Goal: Communication & Community: Answer question/provide support

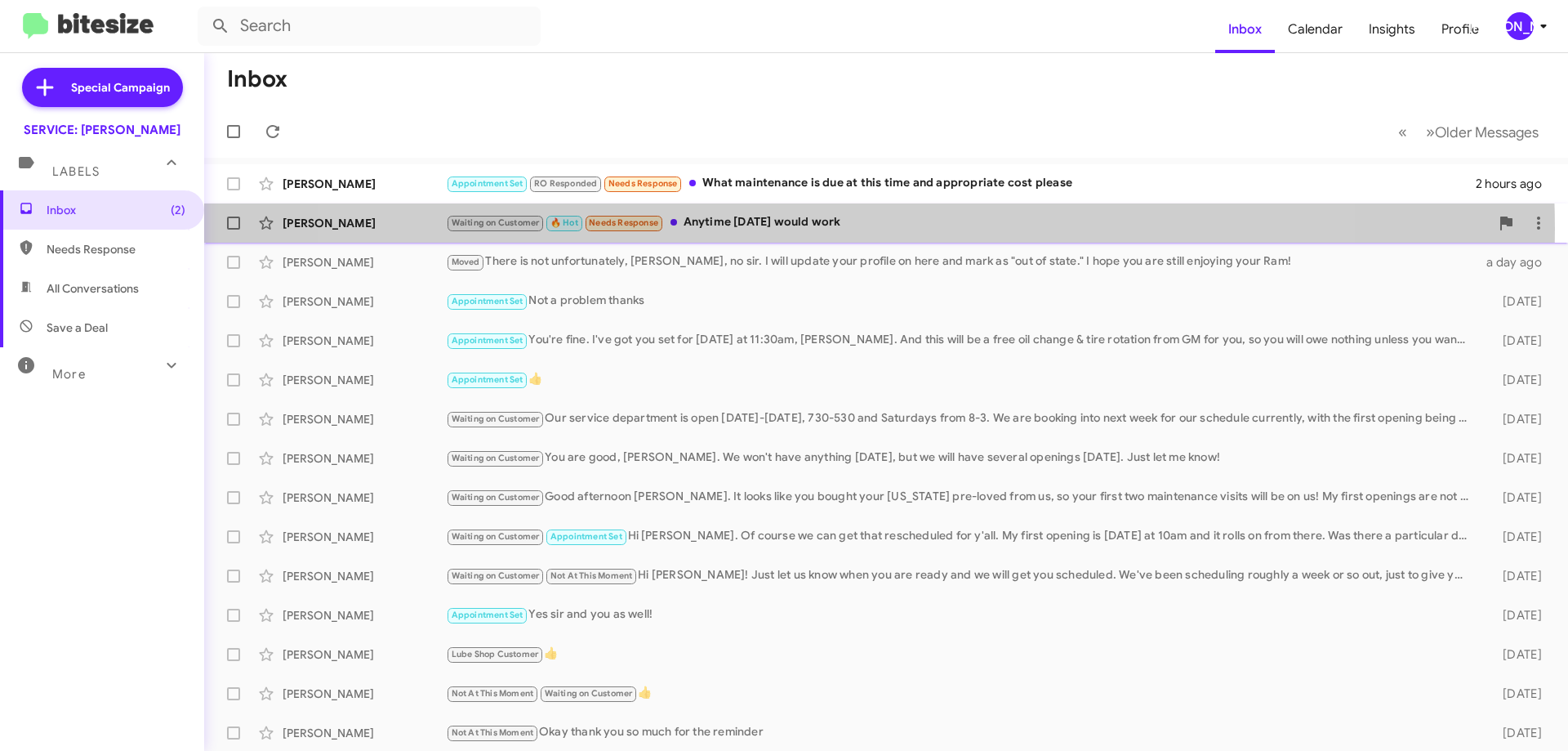
click at [832, 228] on div "Waiting on Customer 🔥 Hot Needs Response Anytime [DATE] would work" at bounding box center [967, 222] width 1044 height 19
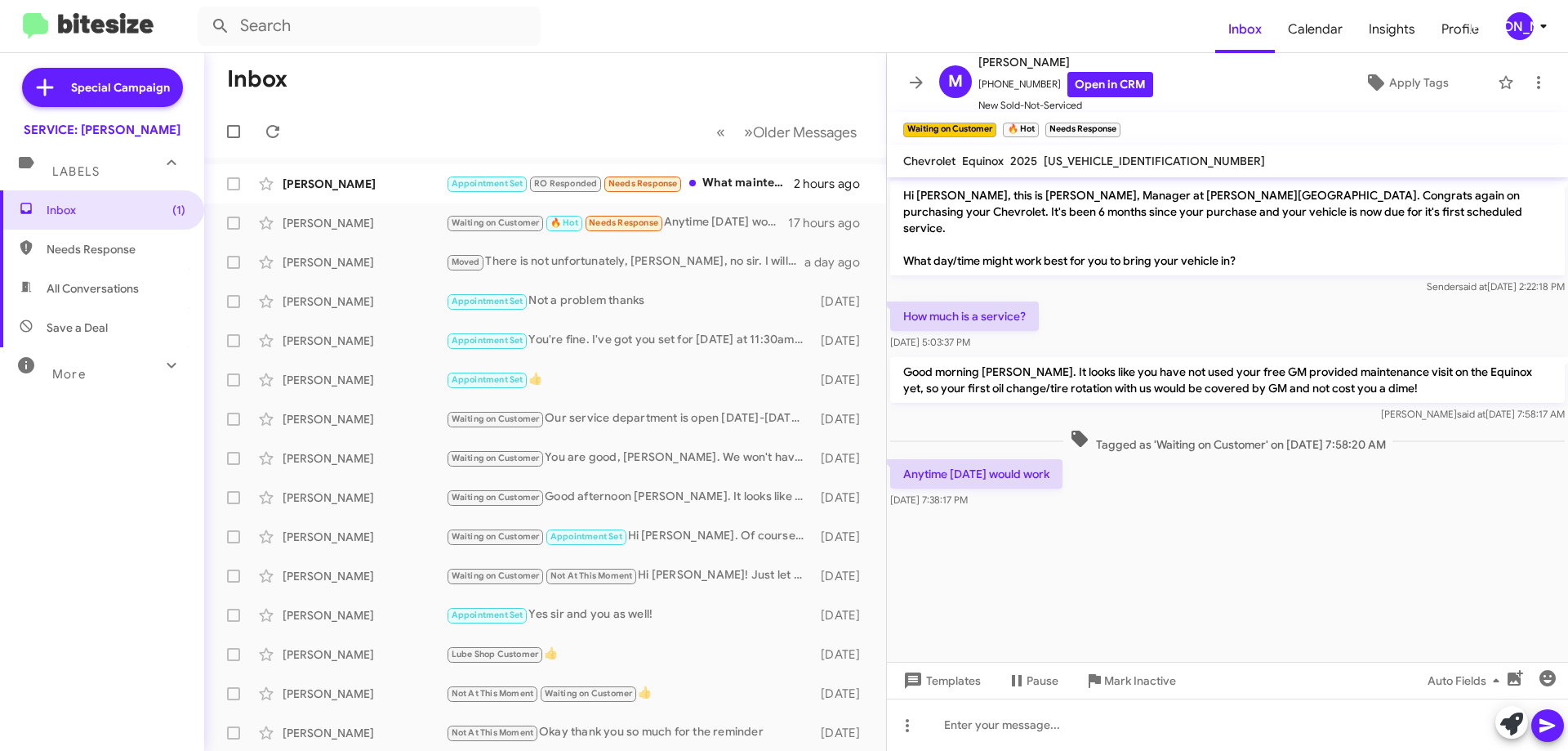
click at [1099, 157] on span "[US_VEHICLE_IDENTIFICATION_NUMBER]" at bounding box center [1154, 161] width 221 height 15
copy span "[US_VEHICLE_IDENTIFICATION_NUMBER]"
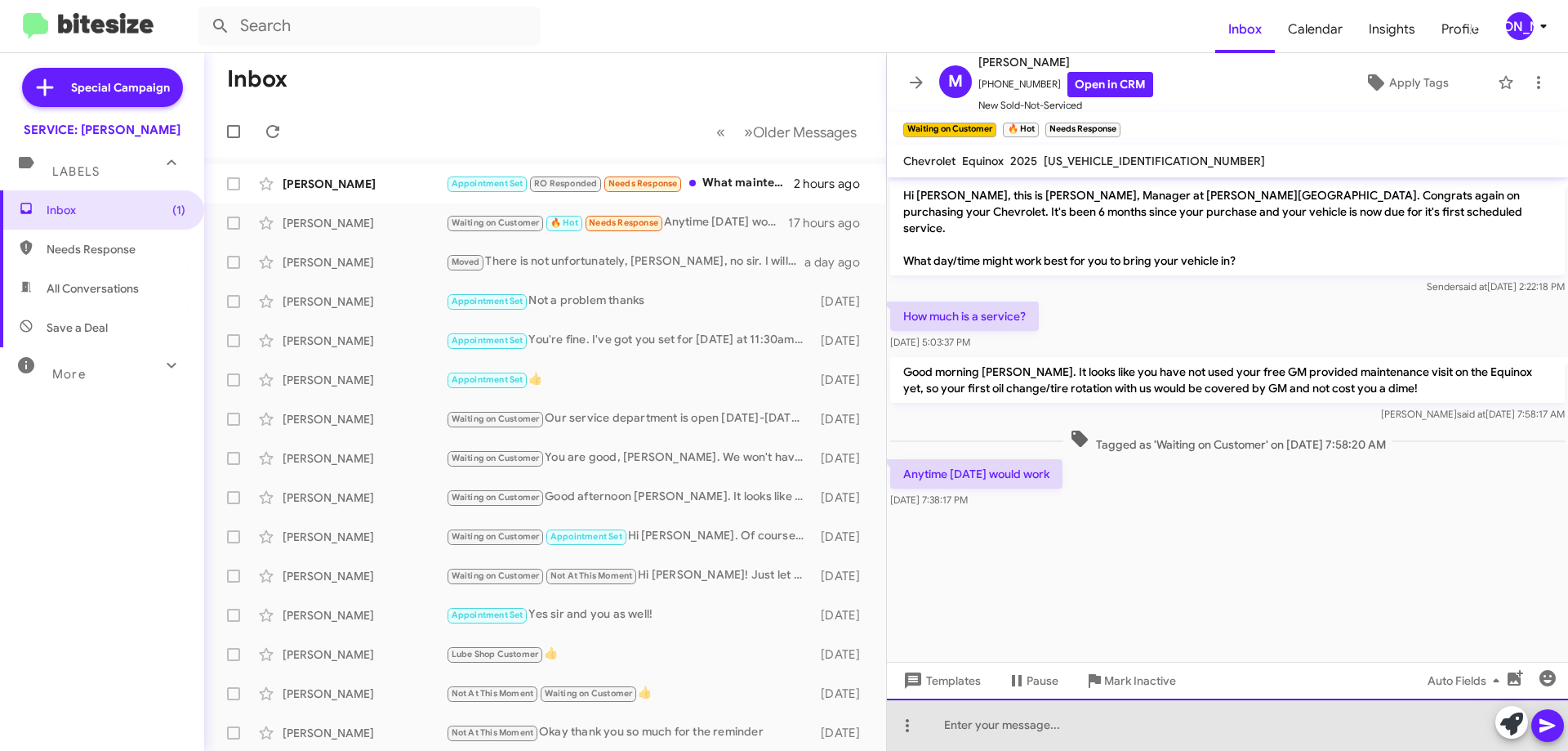
click at [1006, 740] on div at bounding box center [1227, 724] width 681 height 52
click at [1077, 744] on div at bounding box center [1227, 724] width 681 height 52
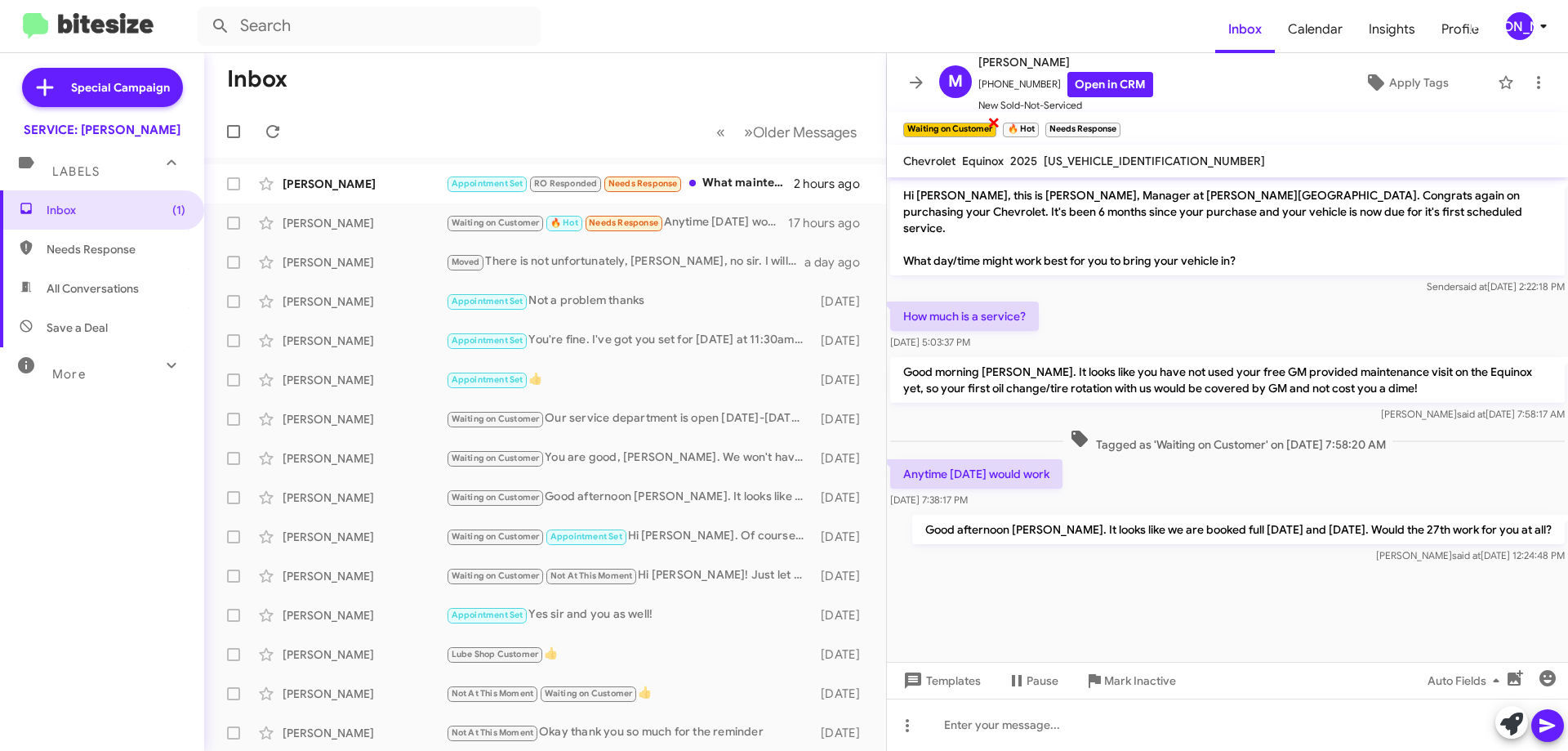
click at [992, 124] on span "×" at bounding box center [993, 122] width 13 height 20
click at [934, 122] on span "×" at bounding box center [935, 122] width 13 height 20
click at [975, 121] on span "×" at bounding box center [975, 122] width 13 height 20
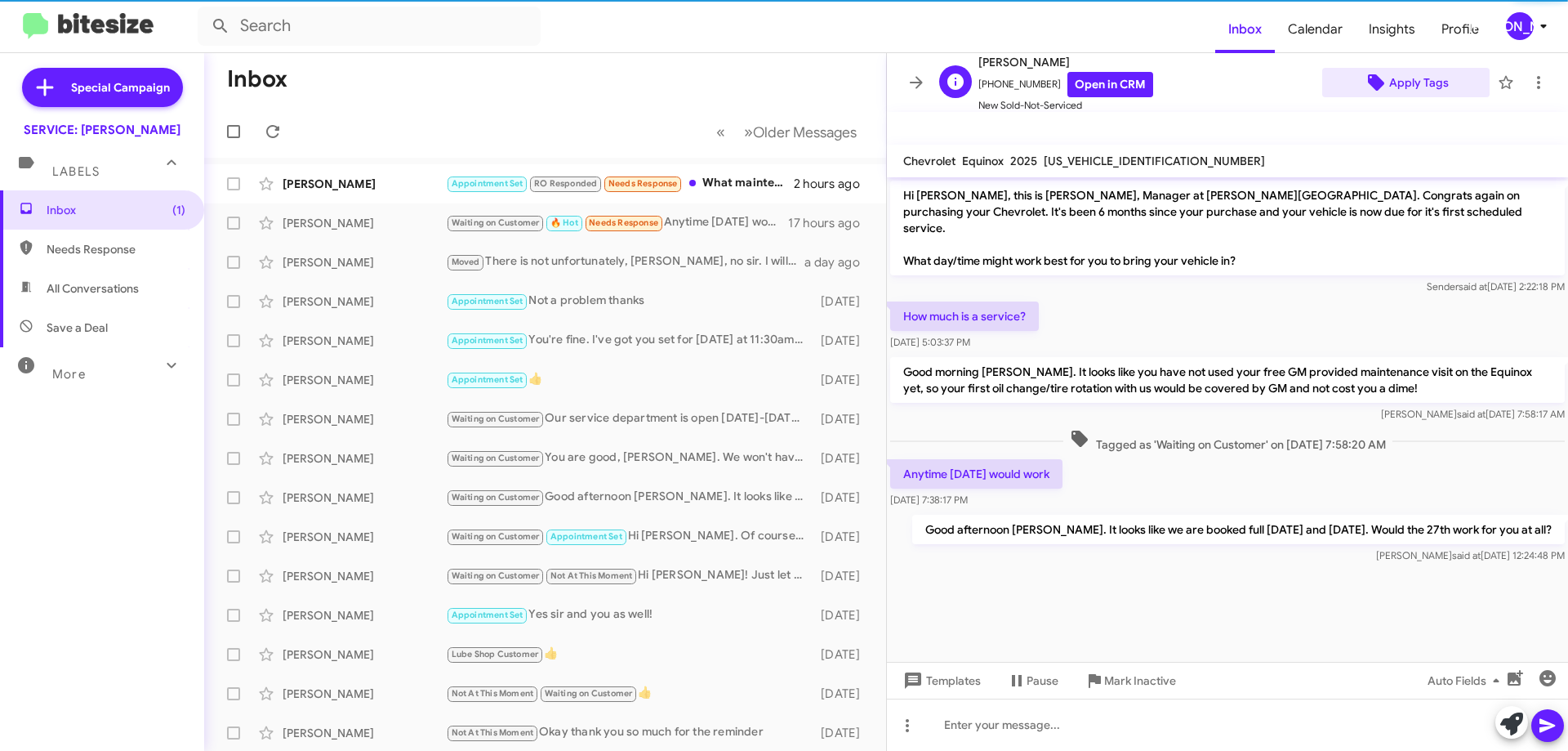
click at [1431, 73] on span "Apply Tags" at bounding box center [1419, 82] width 60 height 29
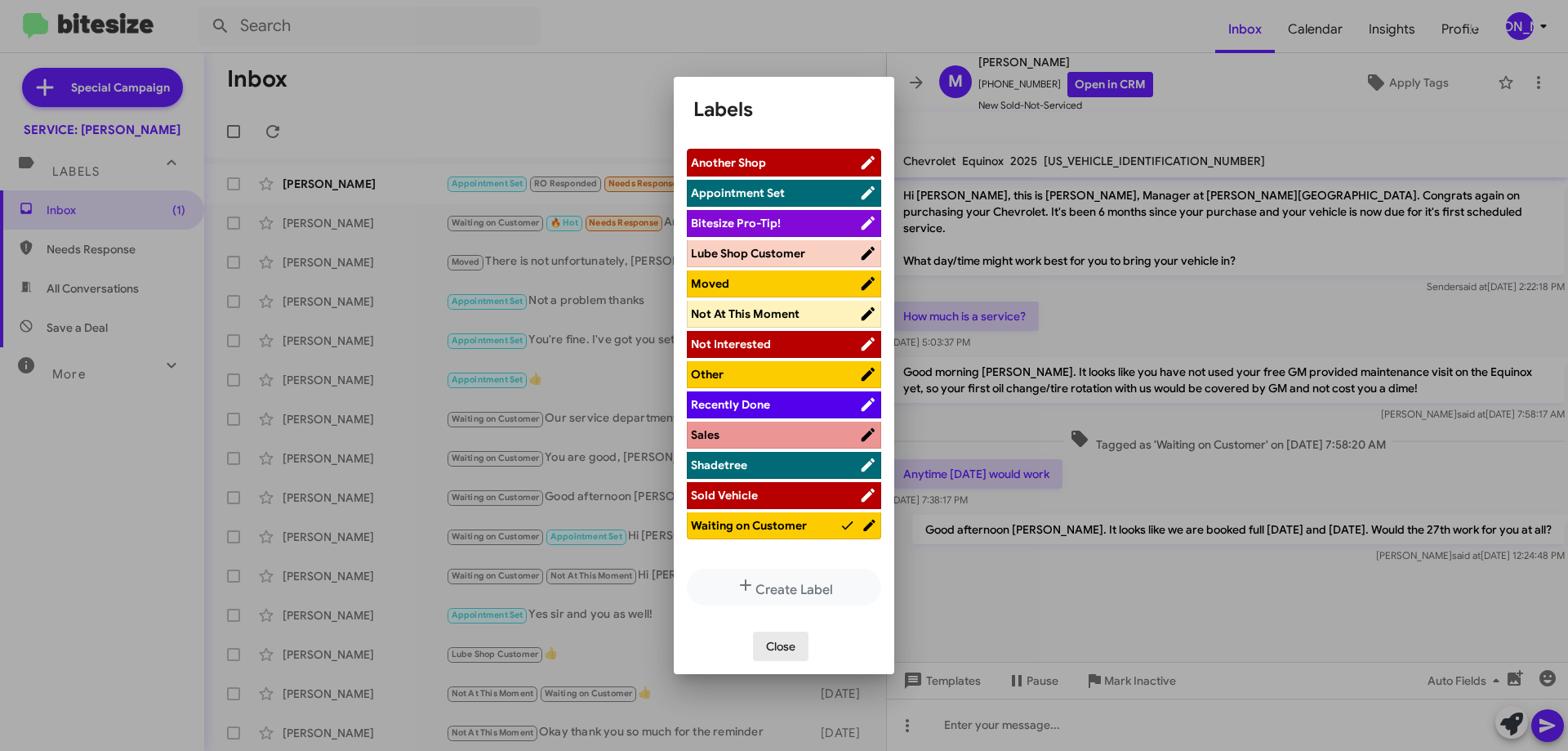
drag, startPoint x: 781, startPoint y: 646, endPoint x: 1088, endPoint y: 516, distance: 333.4
click at [780, 646] on span "Close" at bounding box center [780, 646] width 29 height 29
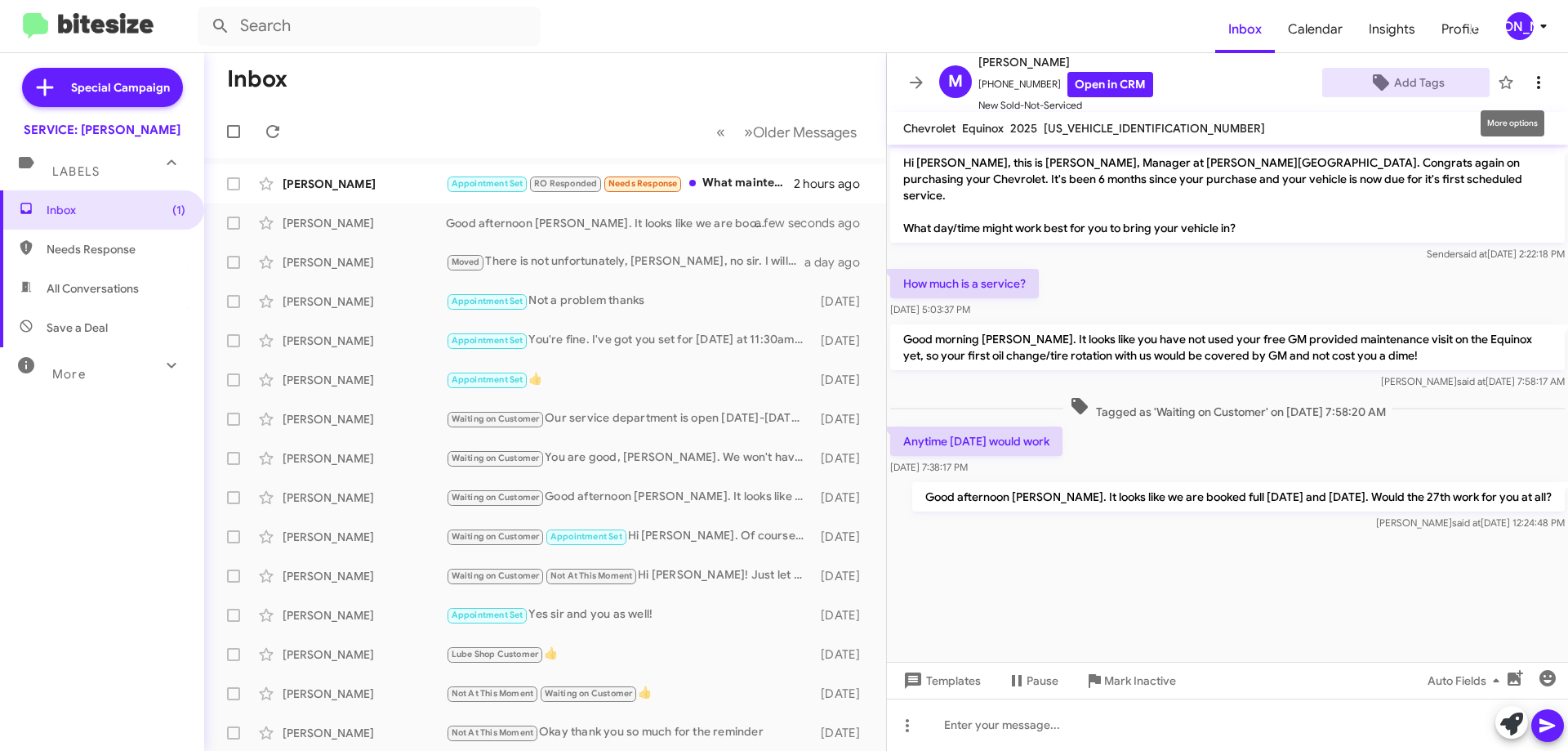
click at [1529, 83] on icon at bounding box center [1539, 83] width 20 height 20
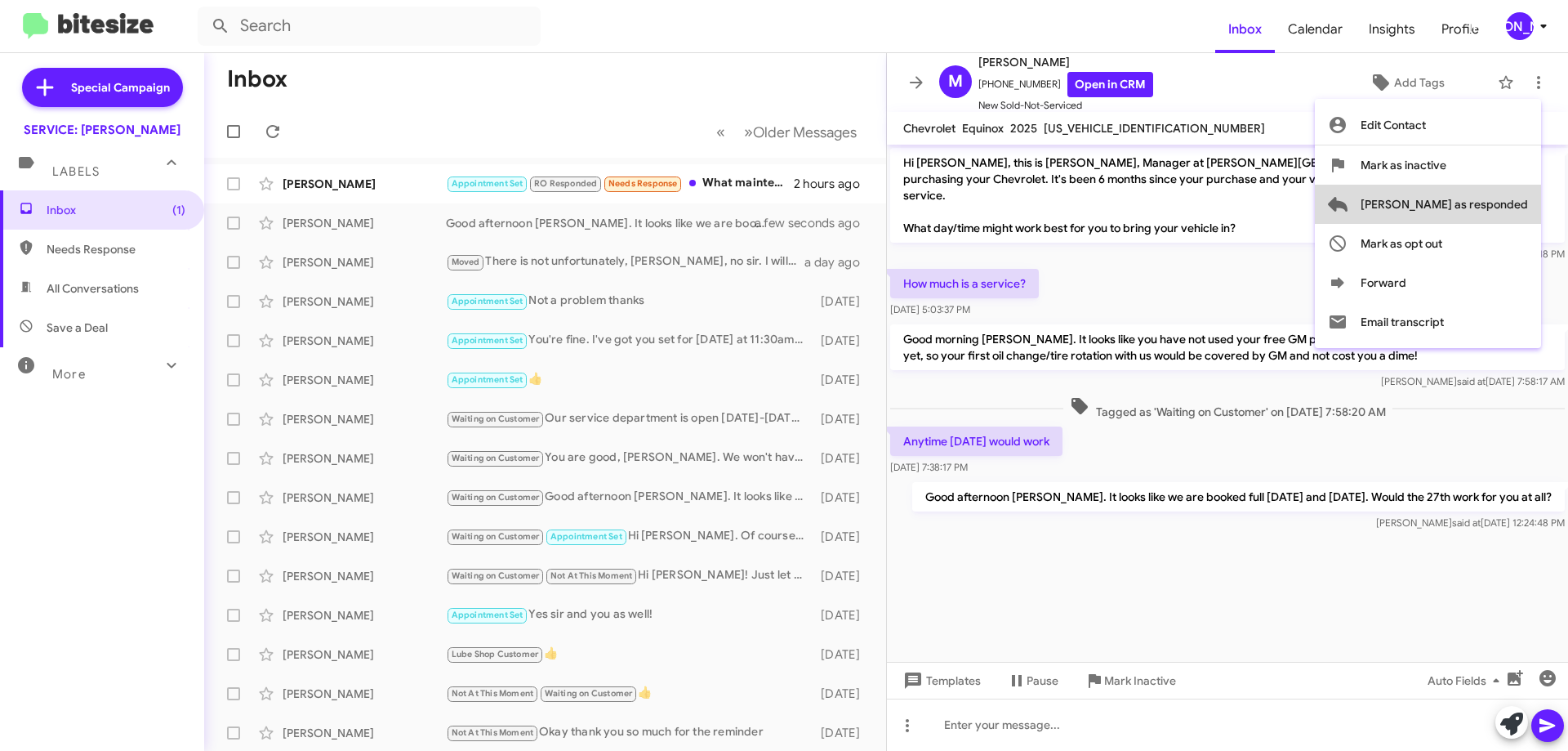
click at [1494, 212] on span "[PERSON_NAME] as responded" at bounding box center [1444, 204] width 167 height 39
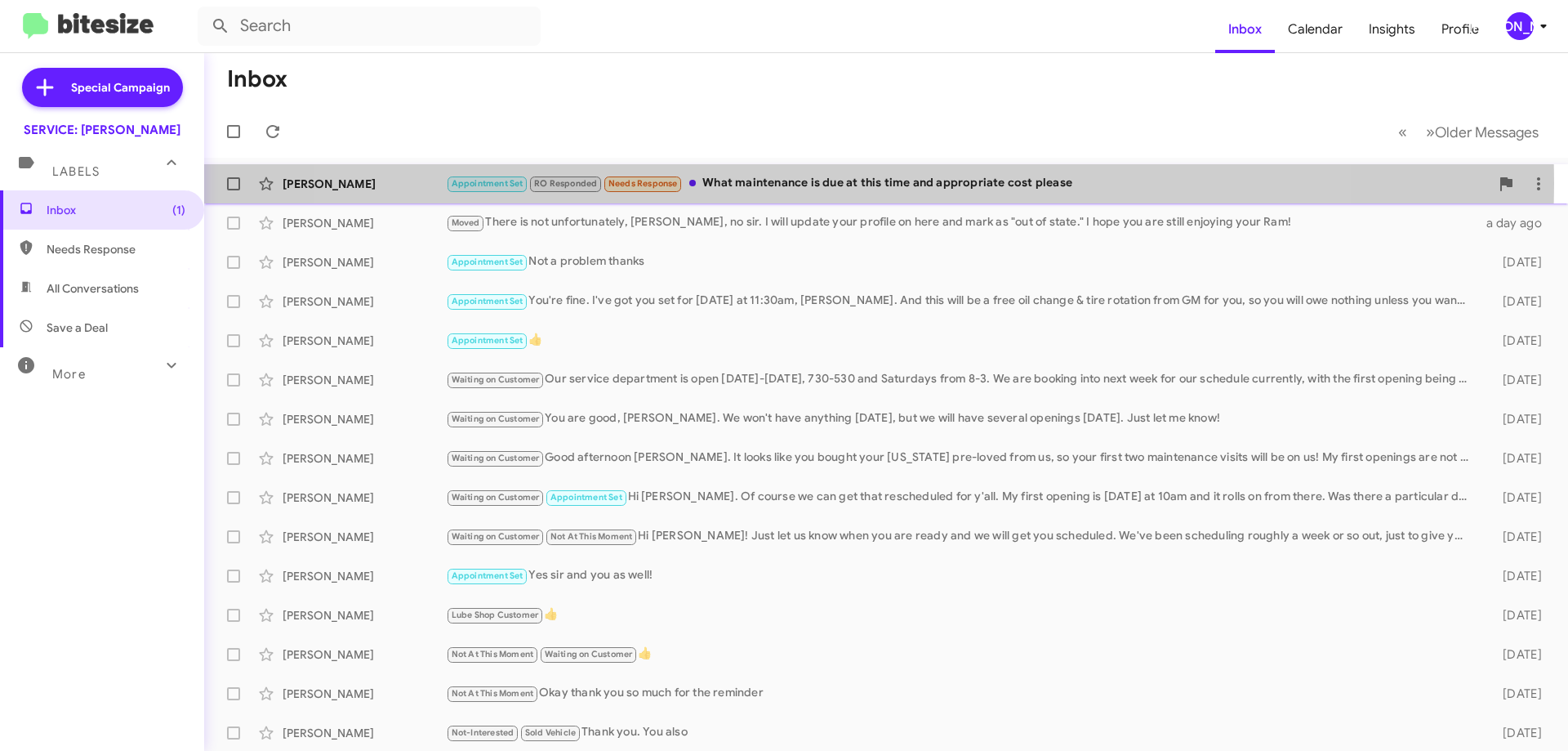
click at [830, 183] on div "Appointment Set RO Responded Needs Response What maintenance is due at this tim…" at bounding box center [967, 183] width 1044 height 19
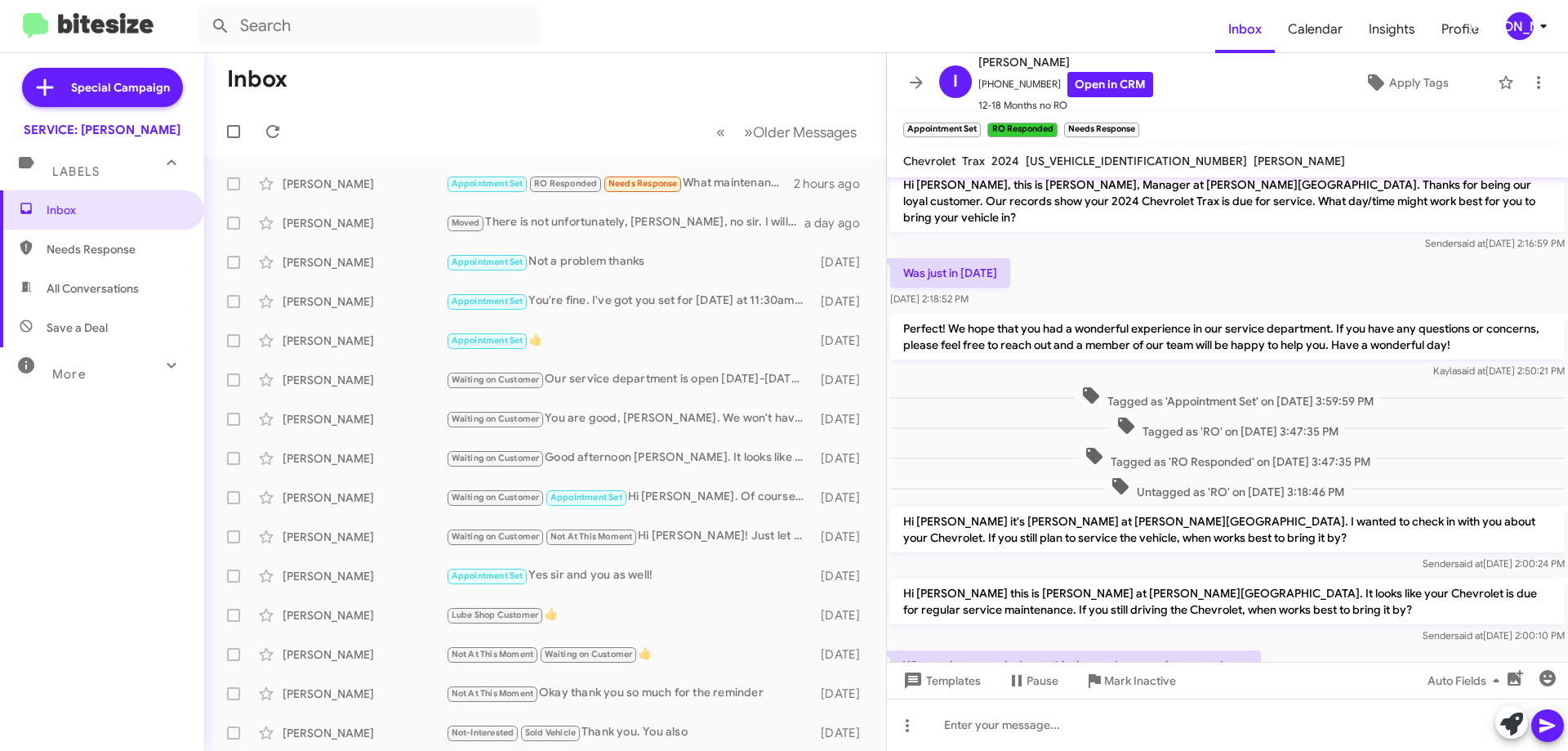
scroll to position [76, 0]
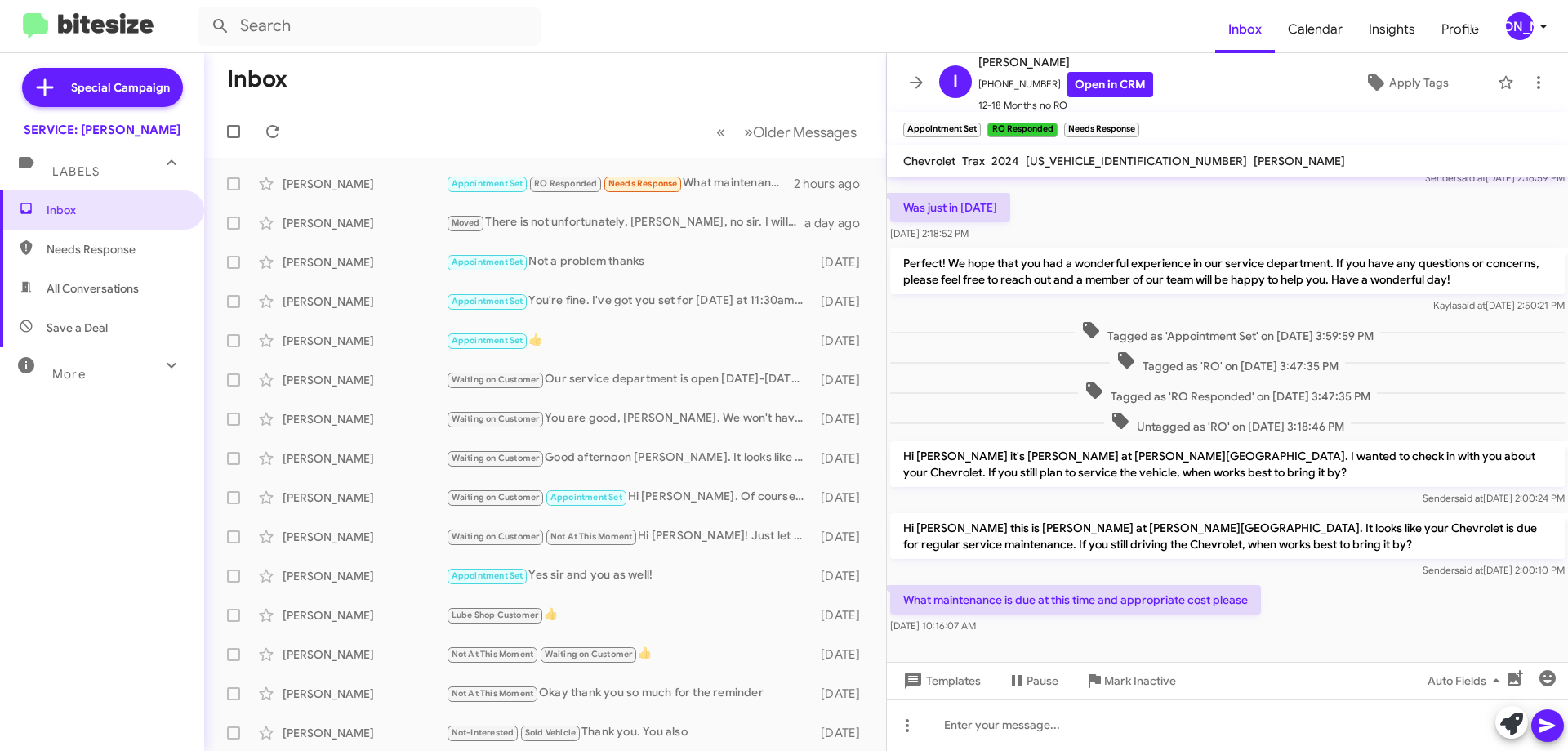
click at [1064, 156] on span "[US_VEHICLE_IDENTIFICATION_NUMBER]" at bounding box center [1136, 161] width 221 height 15
copy span "[US_VEHICLE_IDENTIFICATION_NUMBER]"
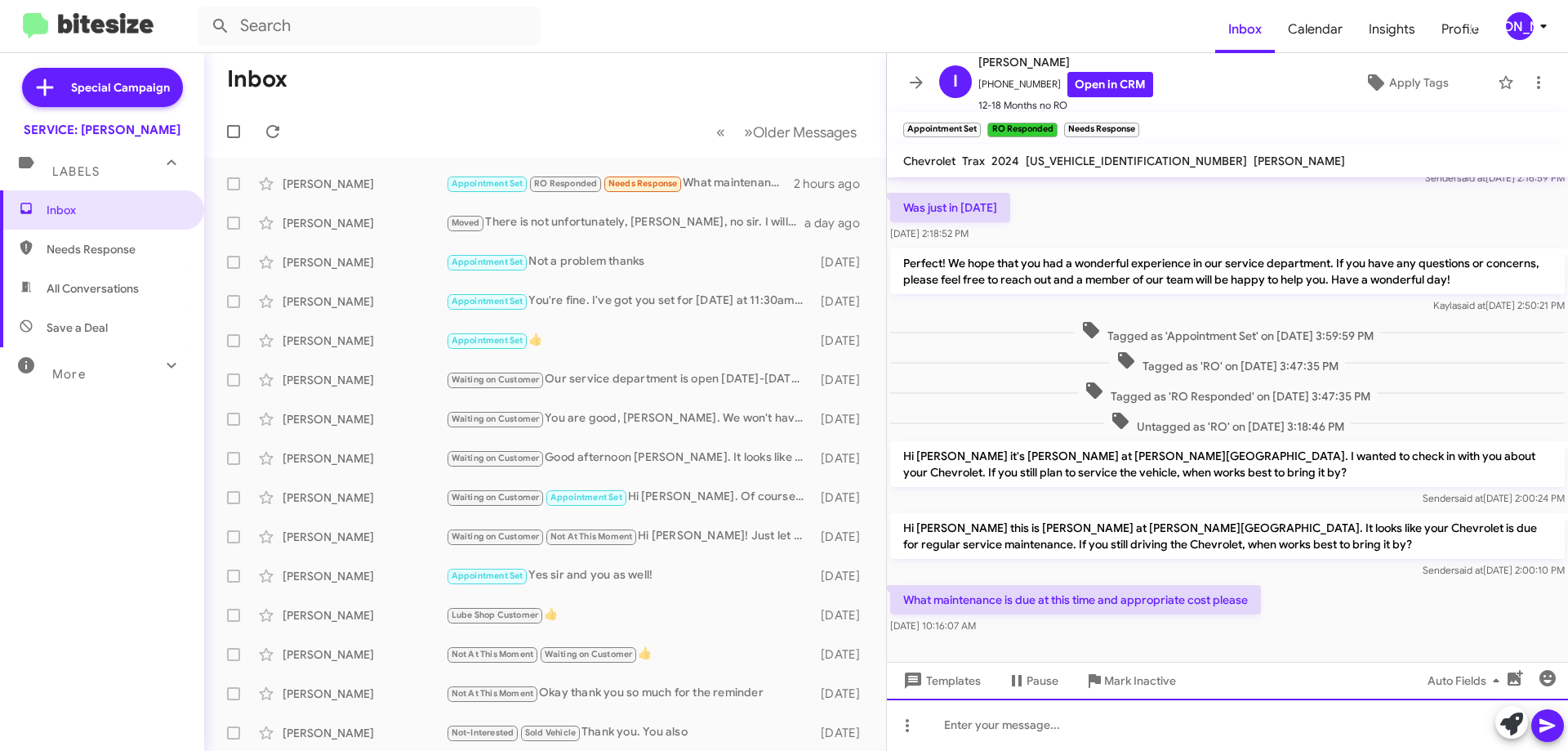
drag, startPoint x: 1251, startPoint y: 725, endPoint x: 1233, endPoint y: 715, distance: 20.6
click at [1248, 723] on div at bounding box center [1227, 724] width 681 height 52
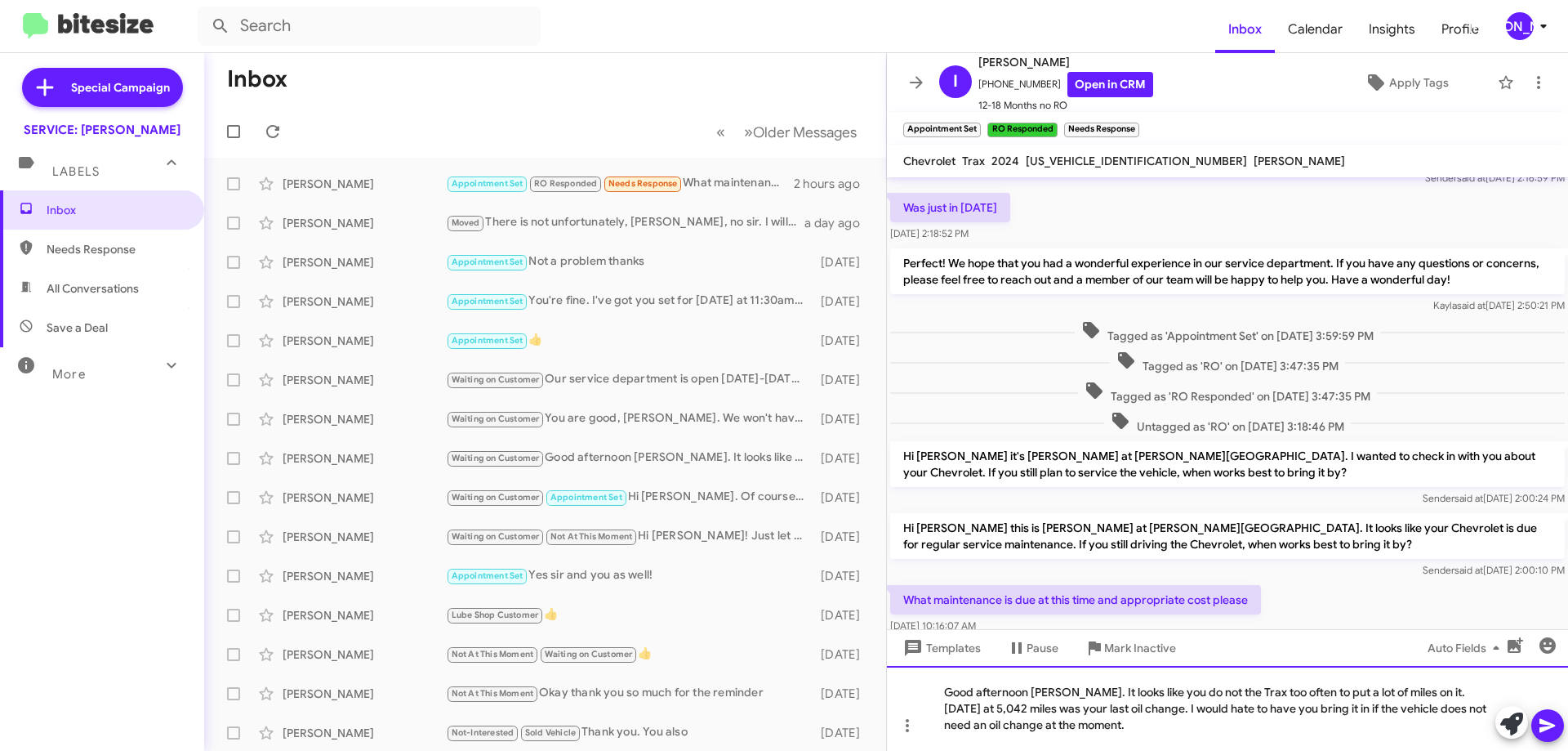
click at [1229, 731] on div "Good afternoon [PERSON_NAME]. It looks like you do not the Trax too often to pu…" at bounding box center [1227, 708] width 681 height 85
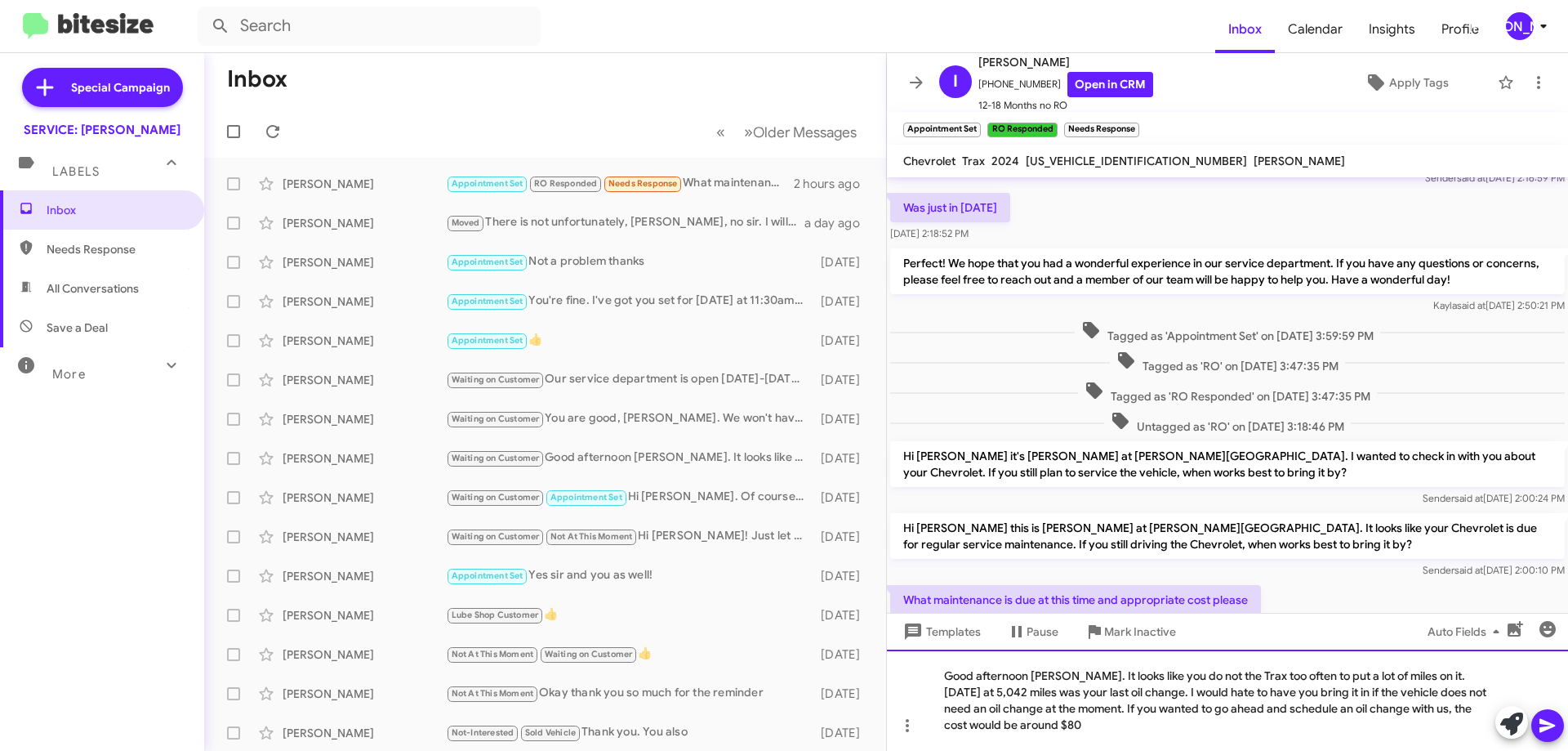
click at [1182, 725] on div "Good afternoon [PERSON_NAME]. It looks like you do not the Trax too often to pu…" at bounding box center [1227, 700] width 681 height 101
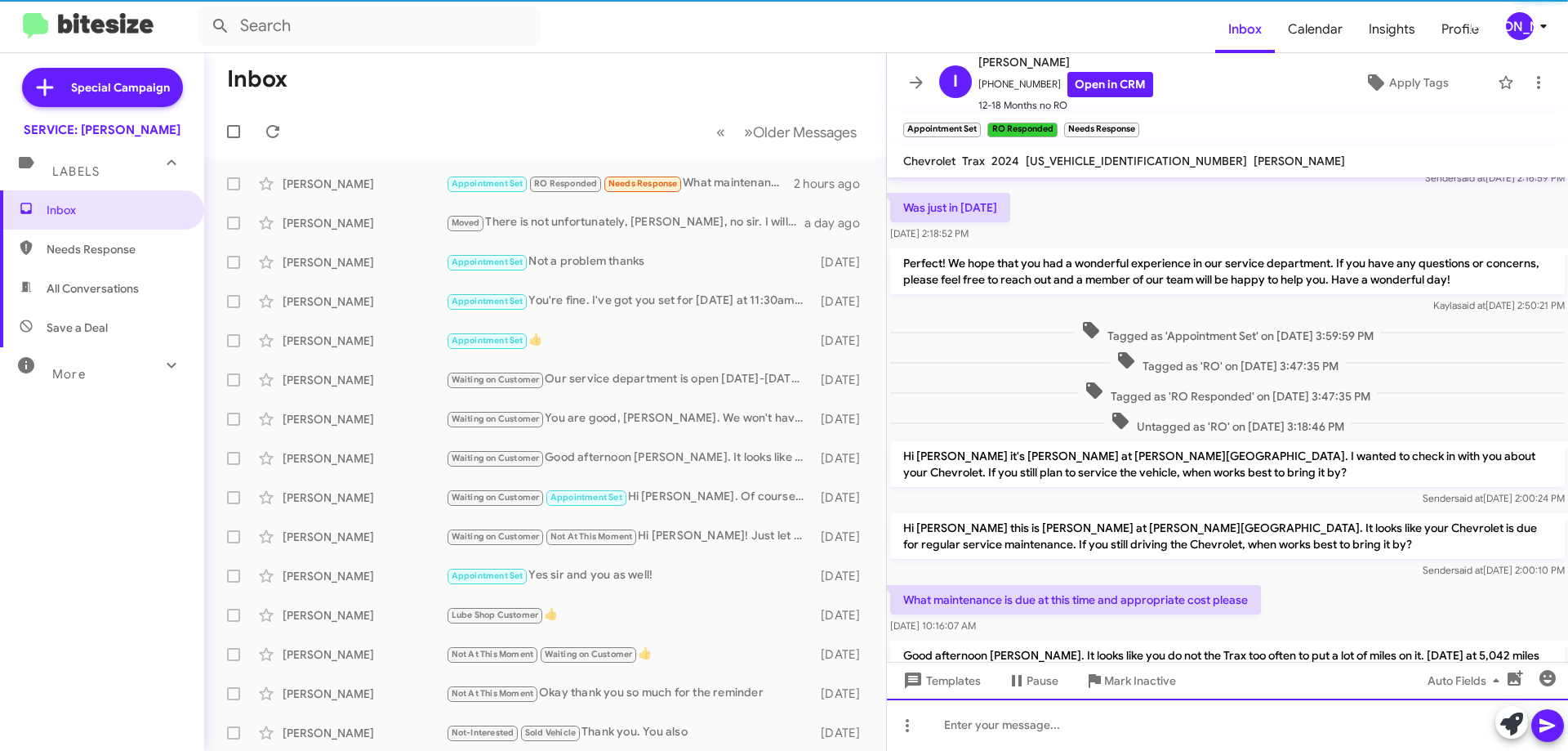
scroll to position [185, 0]
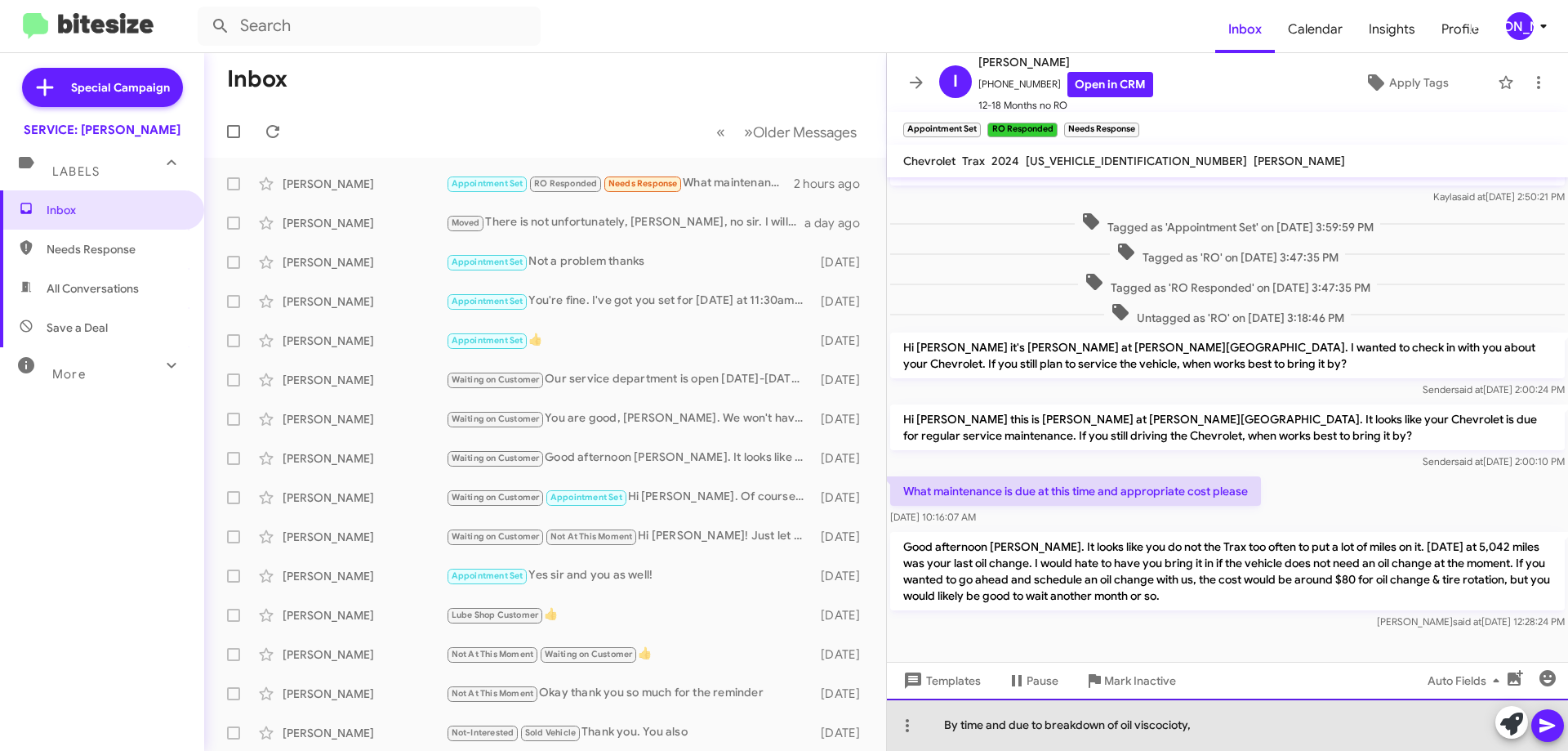
click at [1164, 727] on div "By time and due to breakdown of oil viscocioty," at bounding box center [1227, 724] width 681 height 52
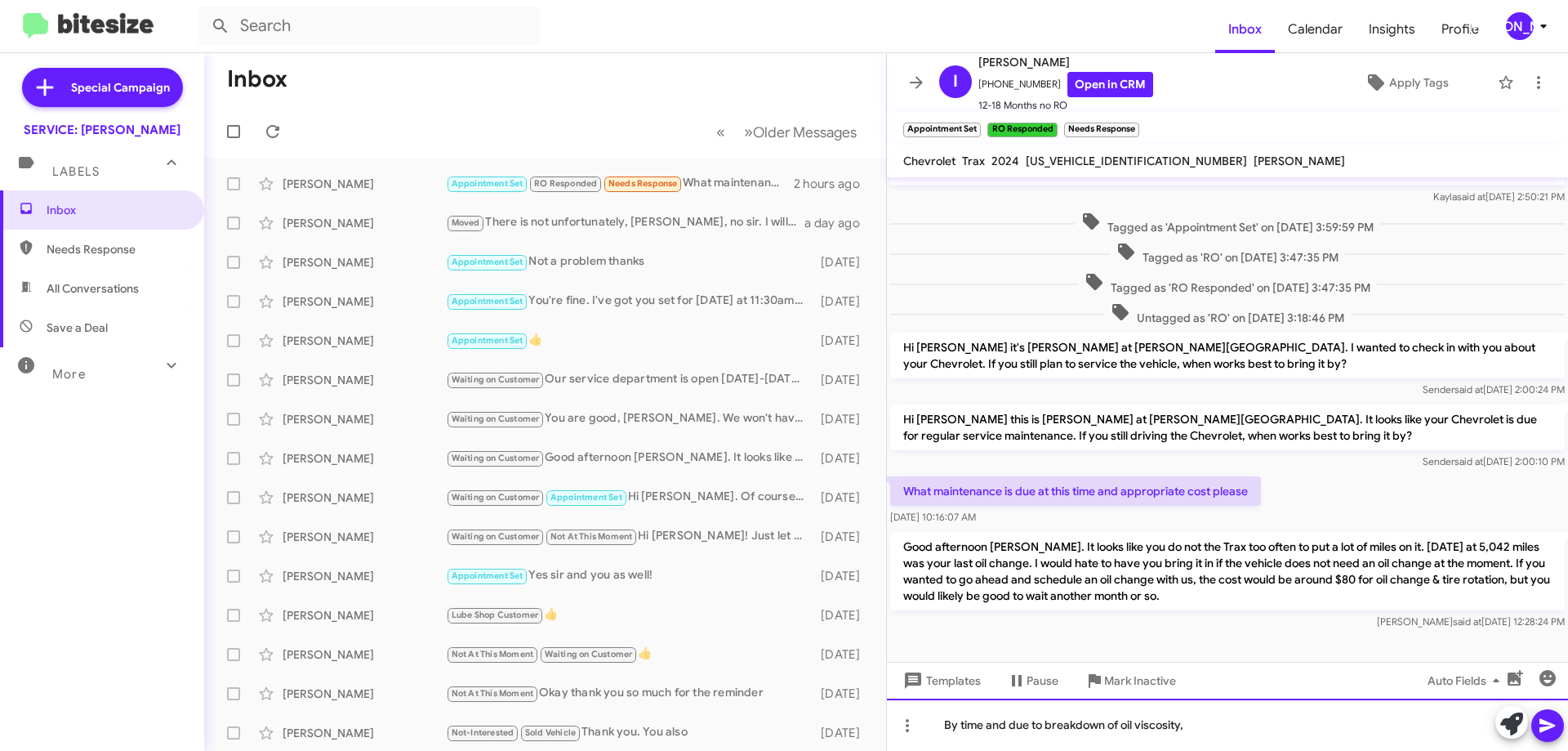
click at [1250, 725] on div "By time and due to breakdown of oil viscosity," at bounding box center [1227, 724] width 681 height 52
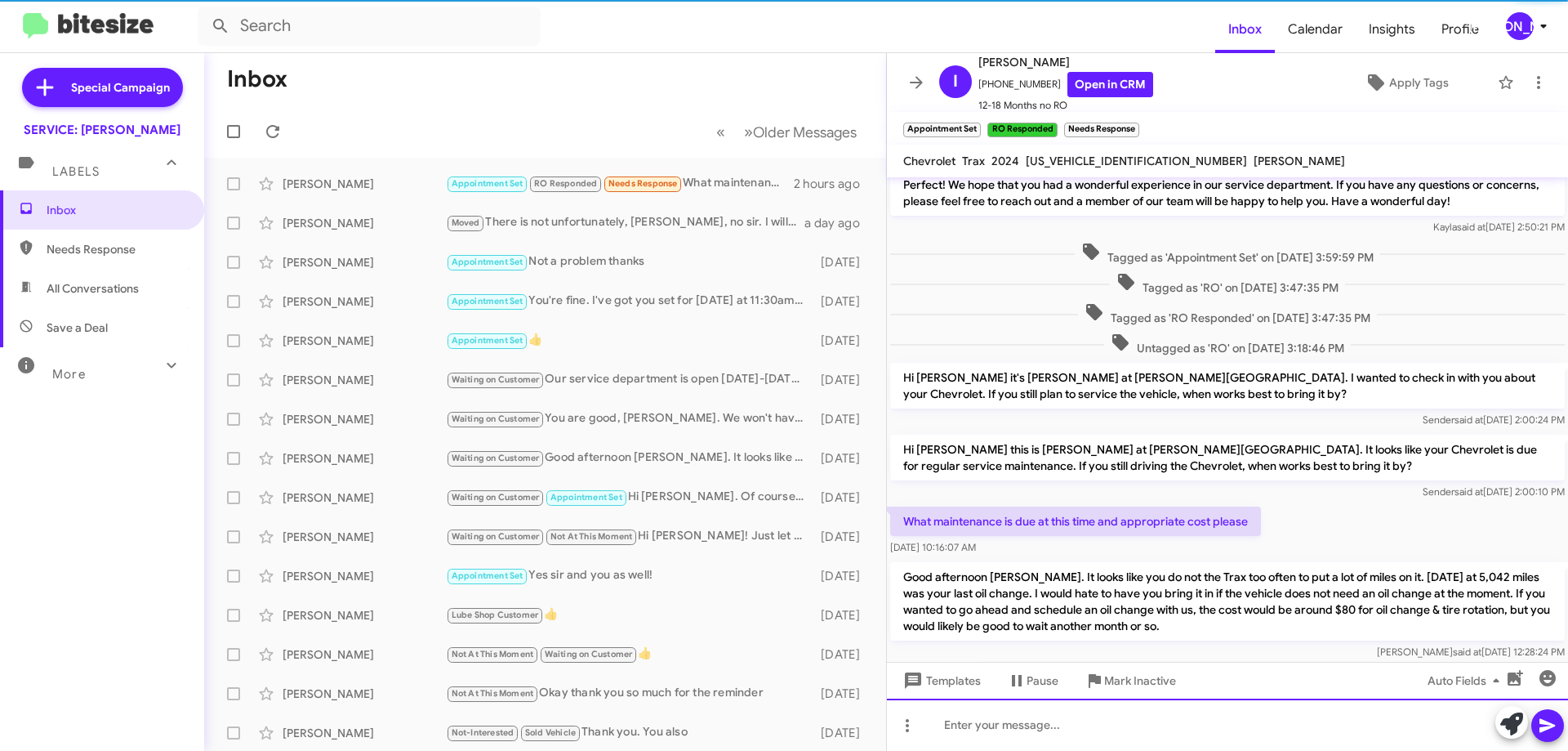
scroll to position [244, 0]
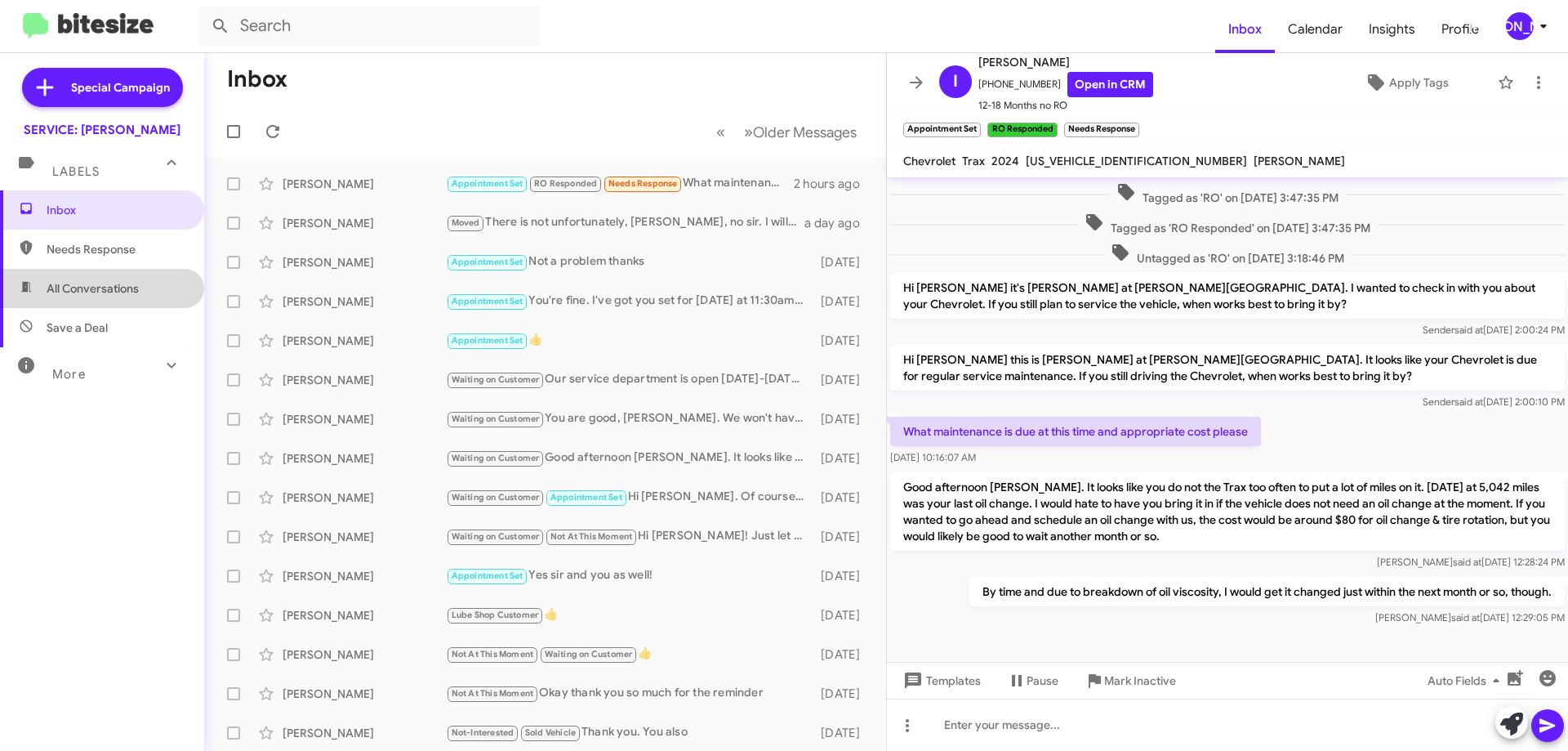
drag, startPoint x: 103, startPoint y: 298, endPoint x: 203, endPoint y: 220, distance: 126.8
click at [103, 297] on span "All Conversations" at bounding box center [102, 288] width 204 height 39
type input "in:all-conversations"
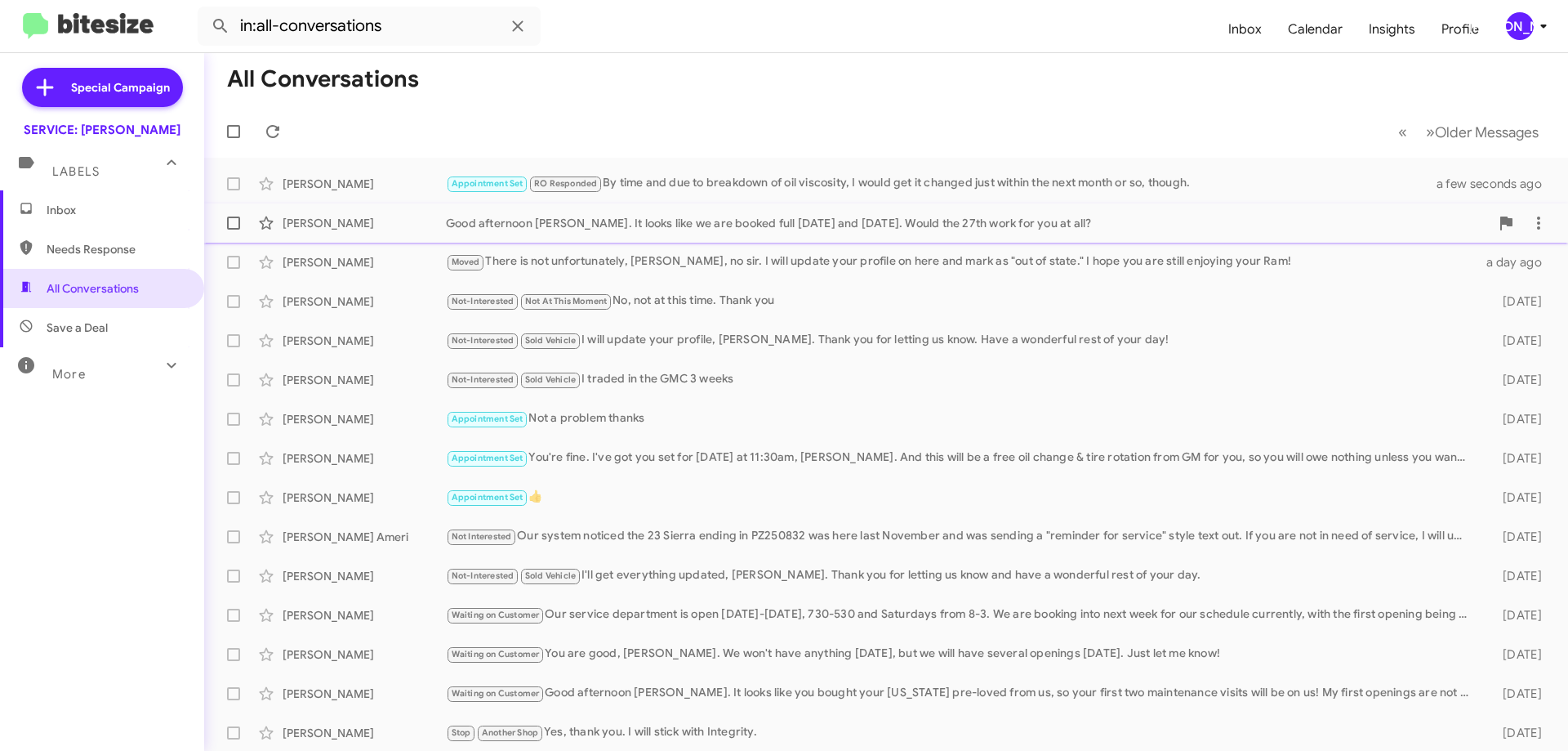
click at [793, 239] on span "[PERSON_NAME] Good afternoon [PERSON_NAME]. It looks like we are booked full [D…" at bounding box center [886, 223] width 1364 height 39
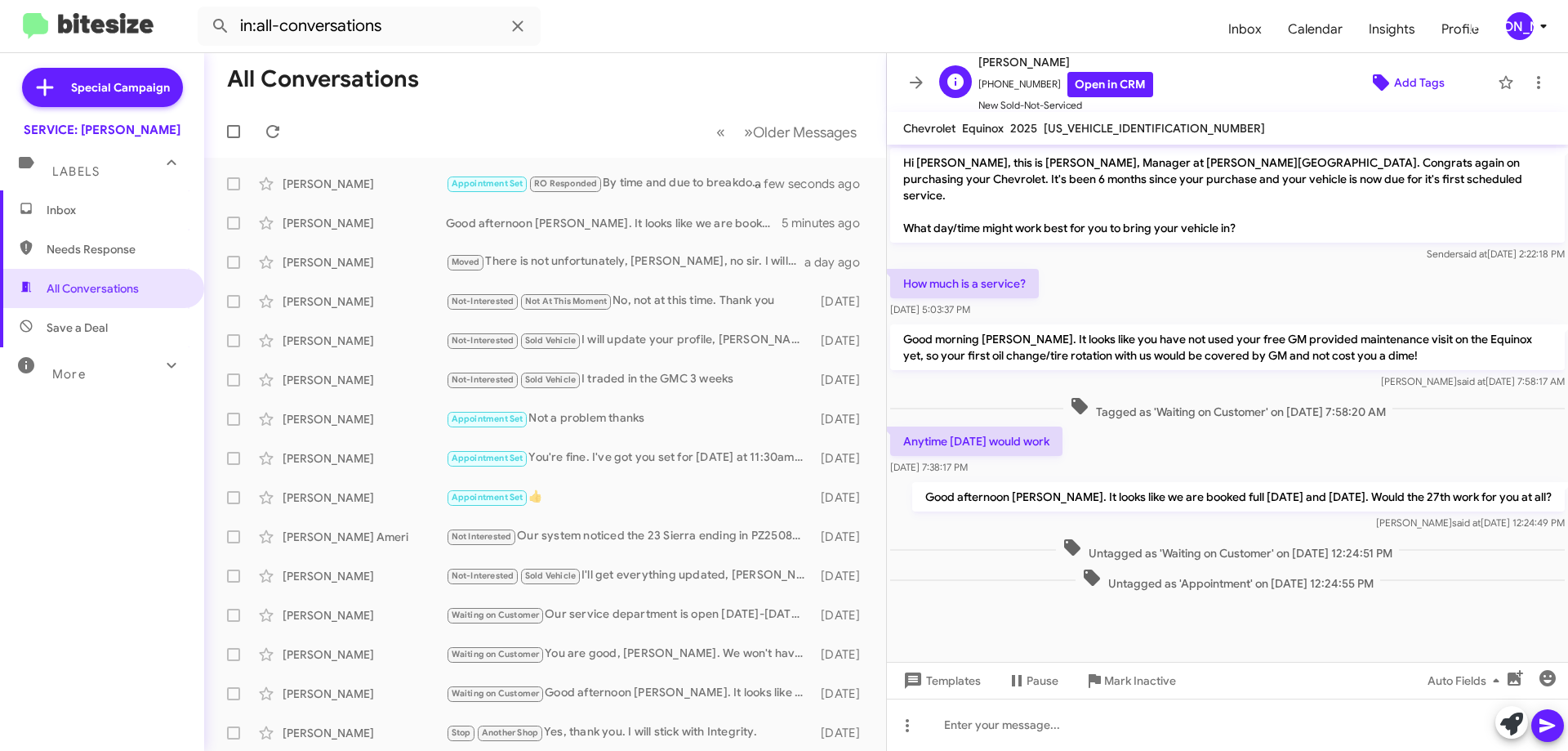
click at [1402, 77] on span "Add Tags" at bounding box center [1419, 82] width 51 height 29
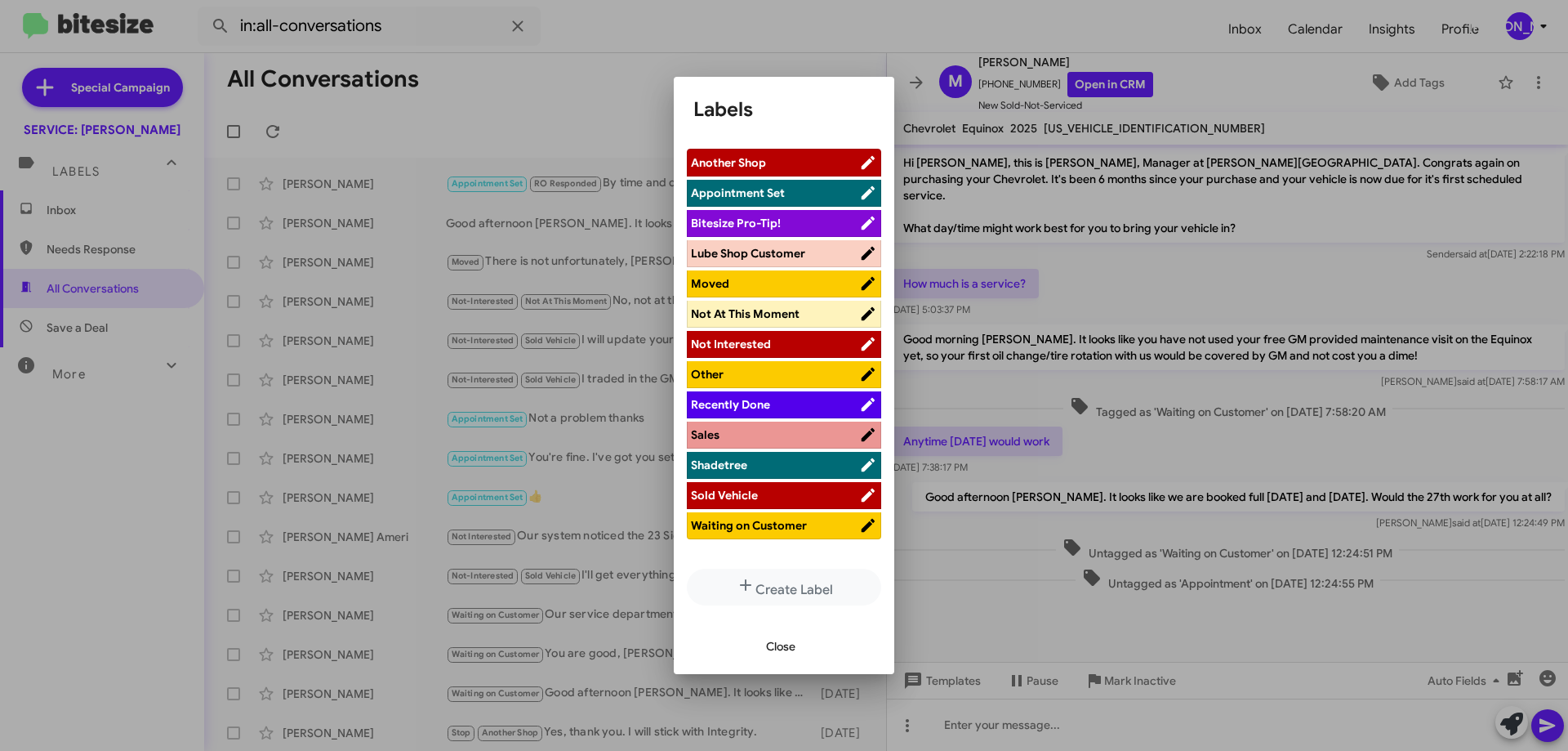
click at [806, 543] on ul "Another Shop Appointment Set Bitesize Pro-Tip! Lube Shop Customer Moved Not At …" at bounding box center [784, 355] width 195 height 412
click at [818, 530] on span "Waiting on Customer" at bounding box center [775, 525] width 168 height 16
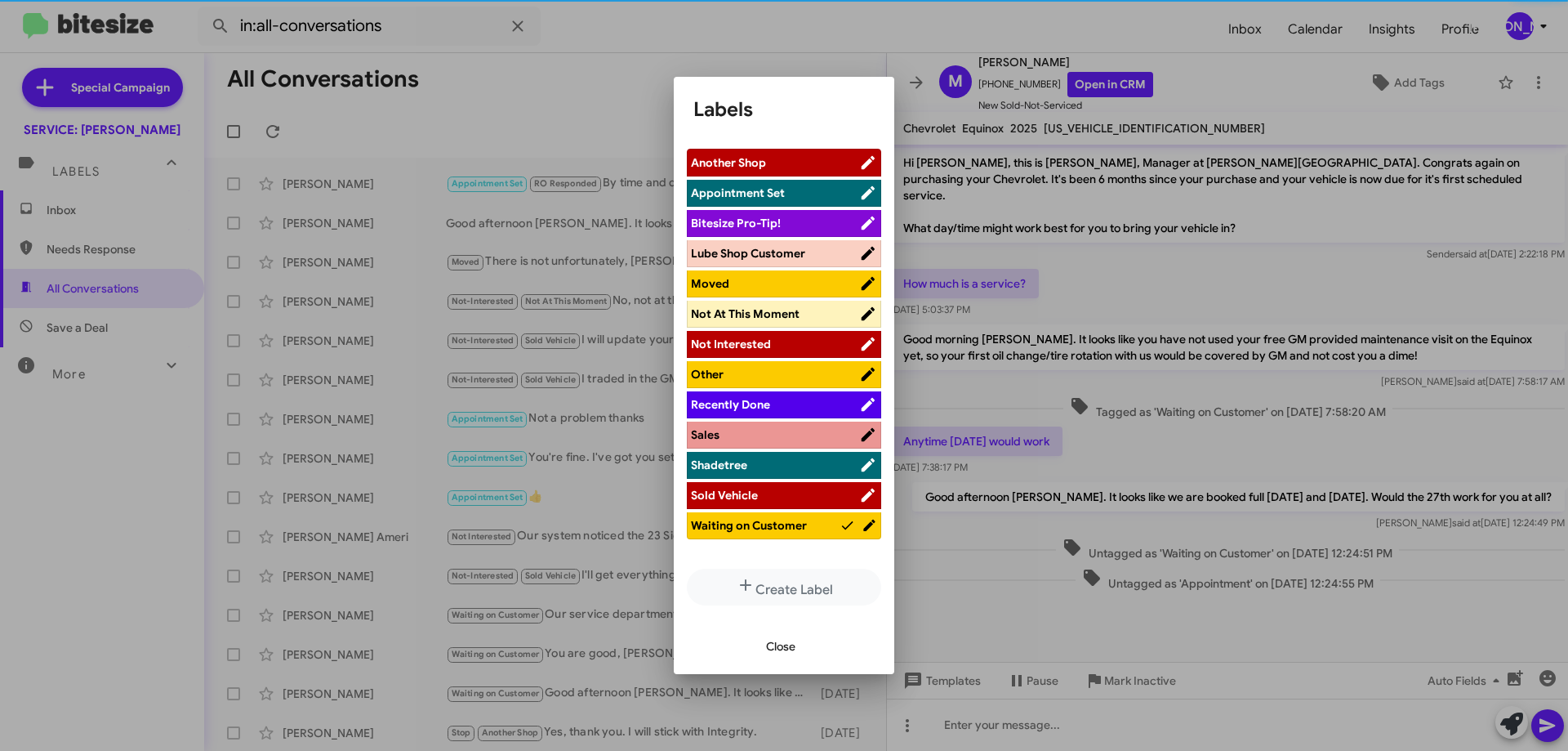
click at [792, 644] on span "Close" at bounding box center [780, 646] width 29 height 29
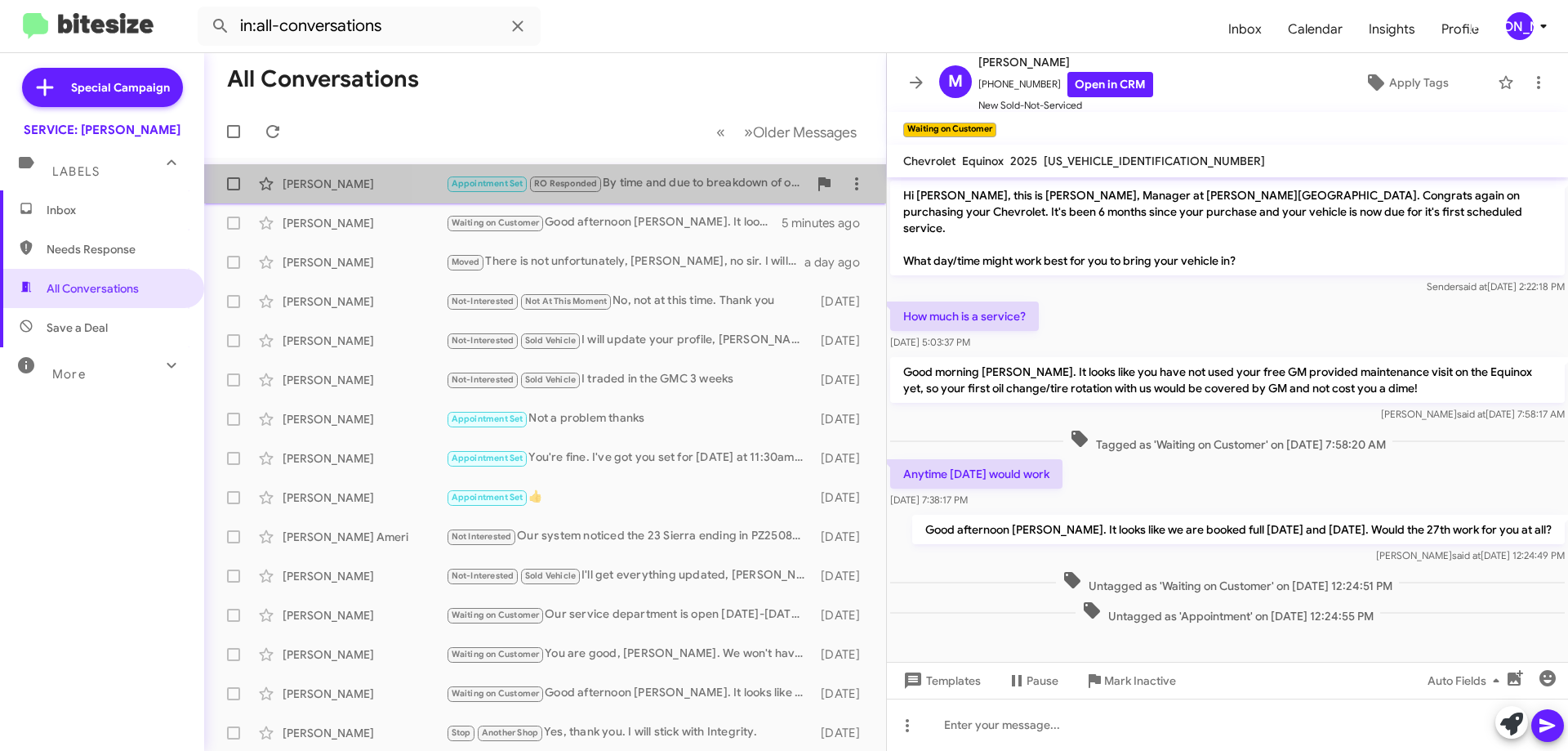
click at [676, 179] on div "Appointment Set RO Responded By time and due to breakdown of oil viscosity, I w…" at bounding box center [626, 183] width 362 height 19
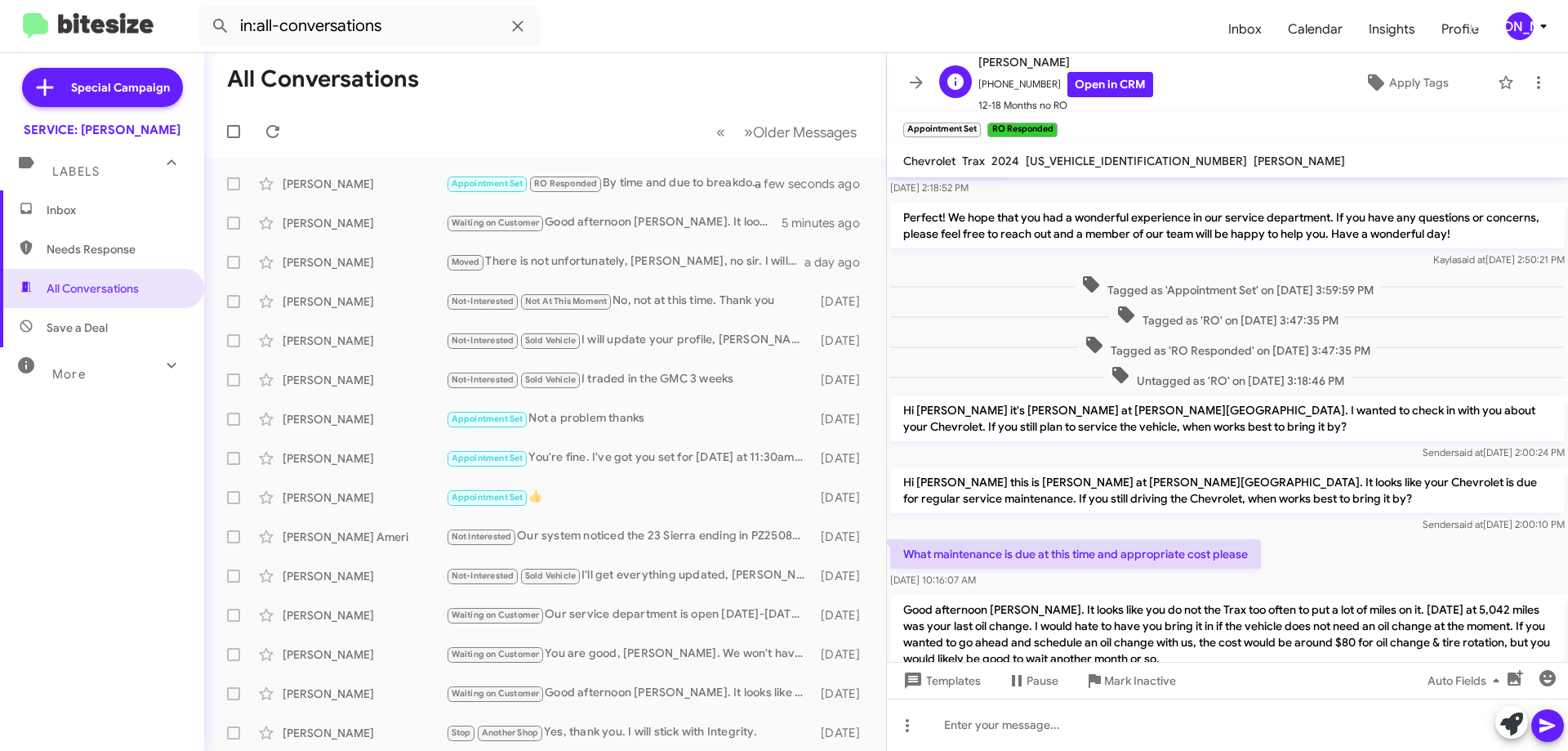
scroll to position [244, 0]
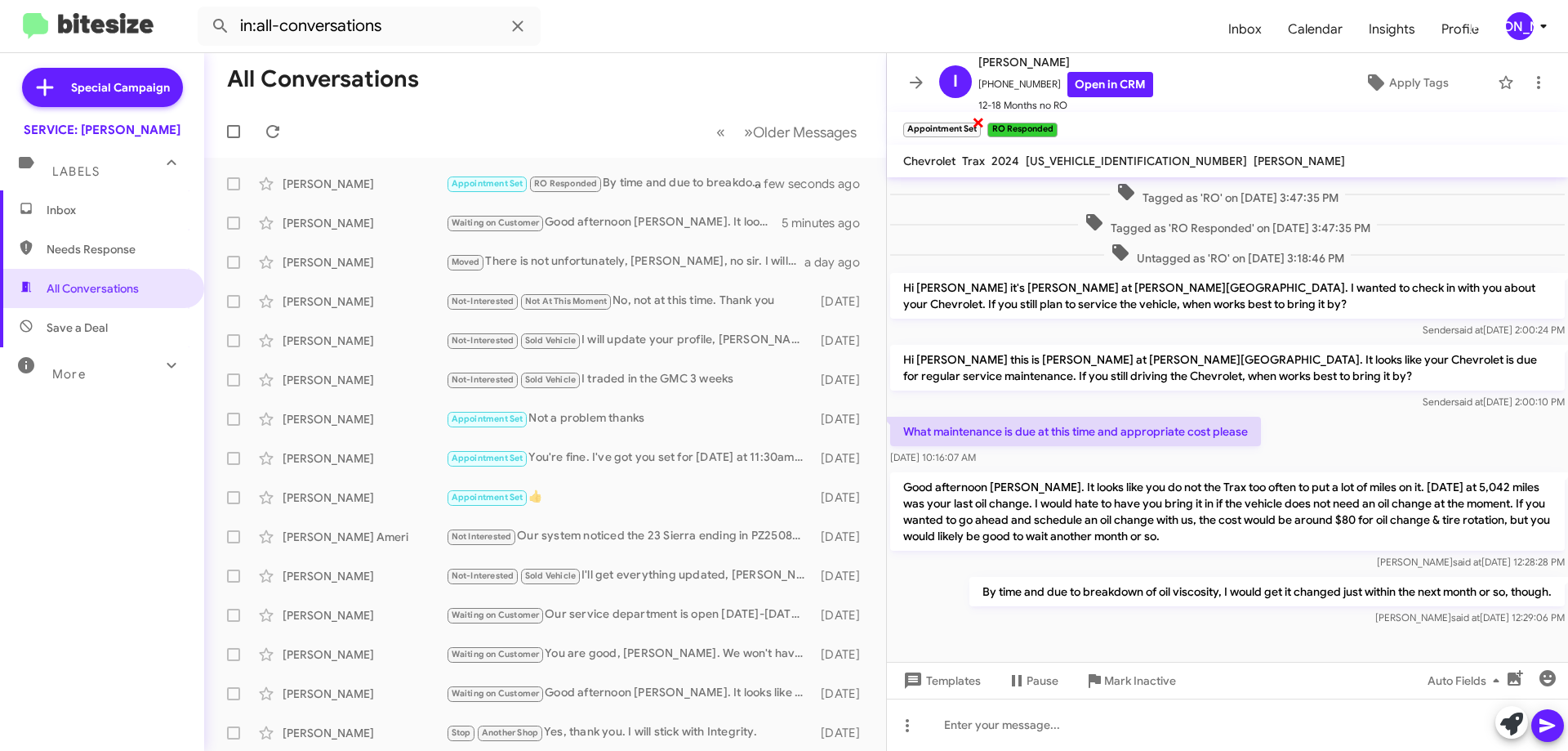
click at [974, 122] on span "×" at bounding box center [978, 122] width 13 height 20
click at [972, 118] on span "×" at bounding box center [970, 122] width 13 height 20
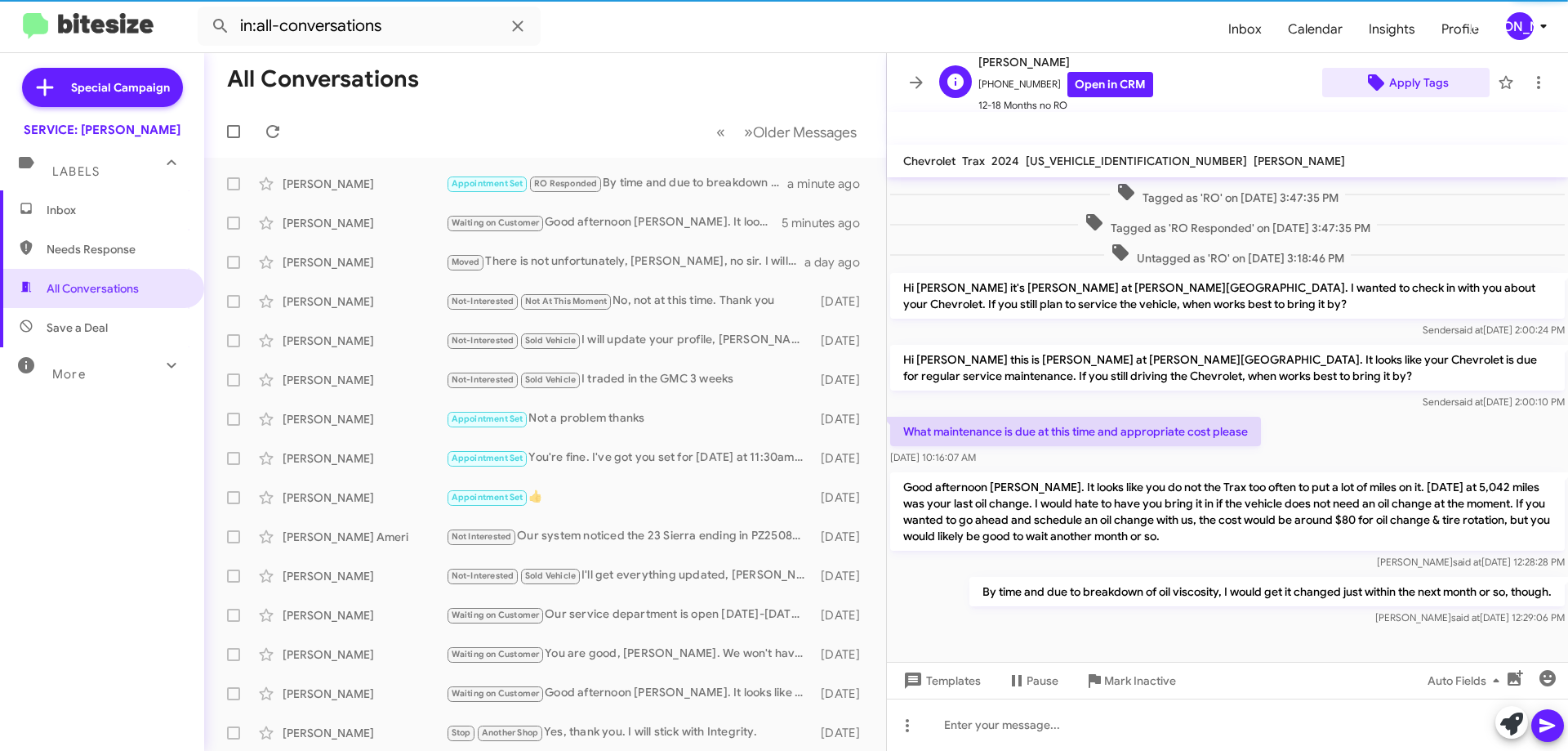
click at [1405, 73] on span "Apply Tags" at bounding box center [1419, 82] width 60 height 29
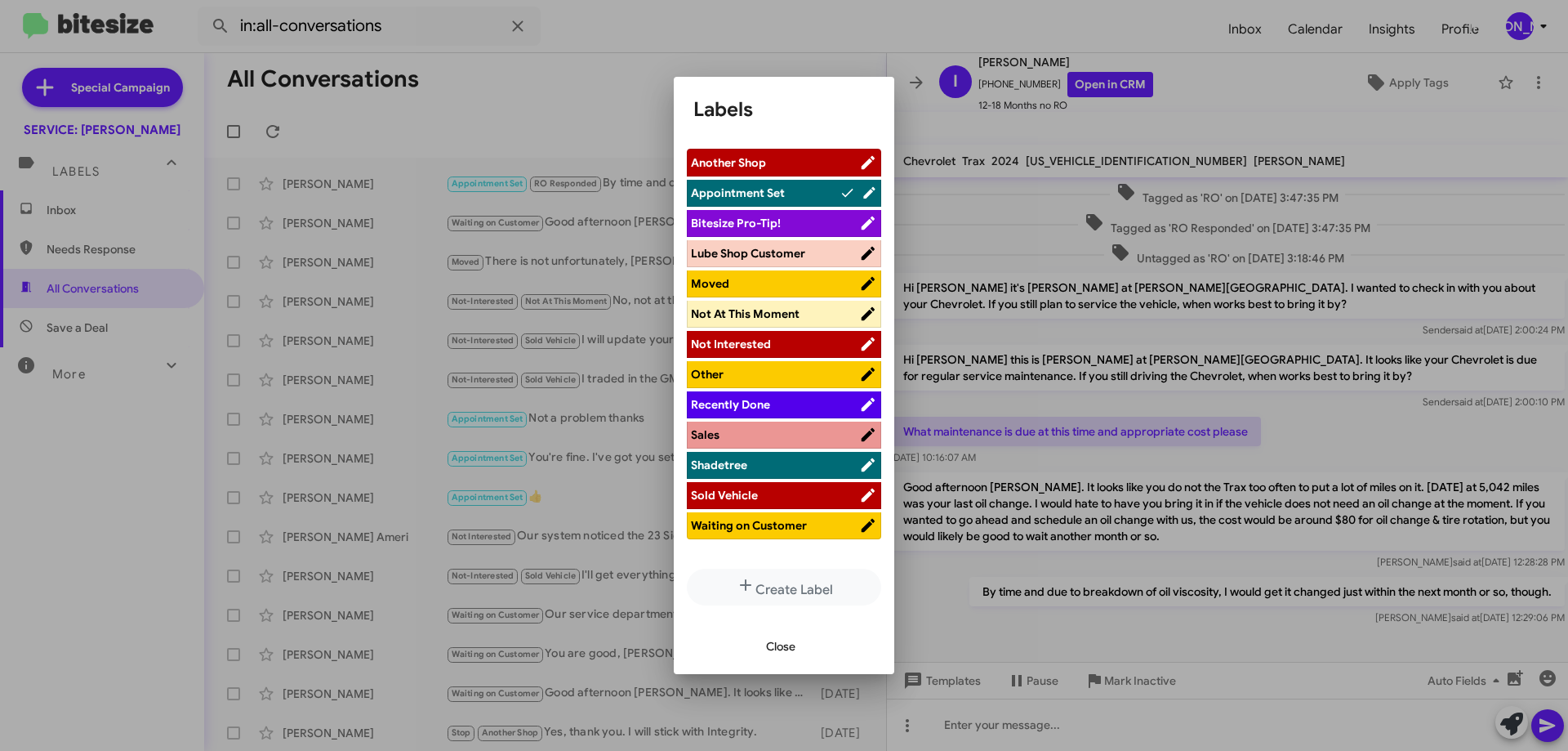
click at [735, 533] on span "Waiting on Customer" at bounding box center [775, 525] width 168 height 16
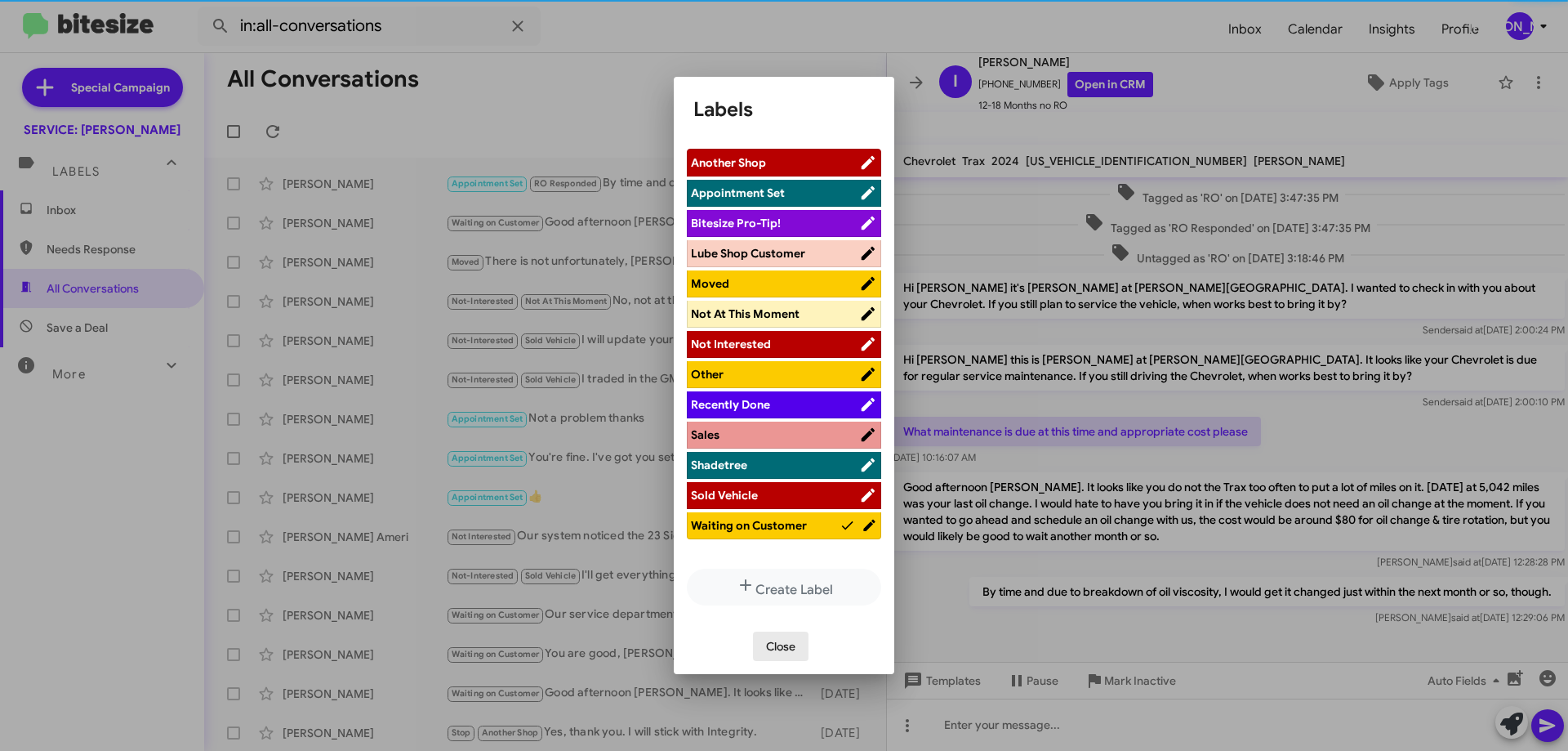
click at [785, 648] on span "Close" at bounding box center [780, 646] width 29 height 29
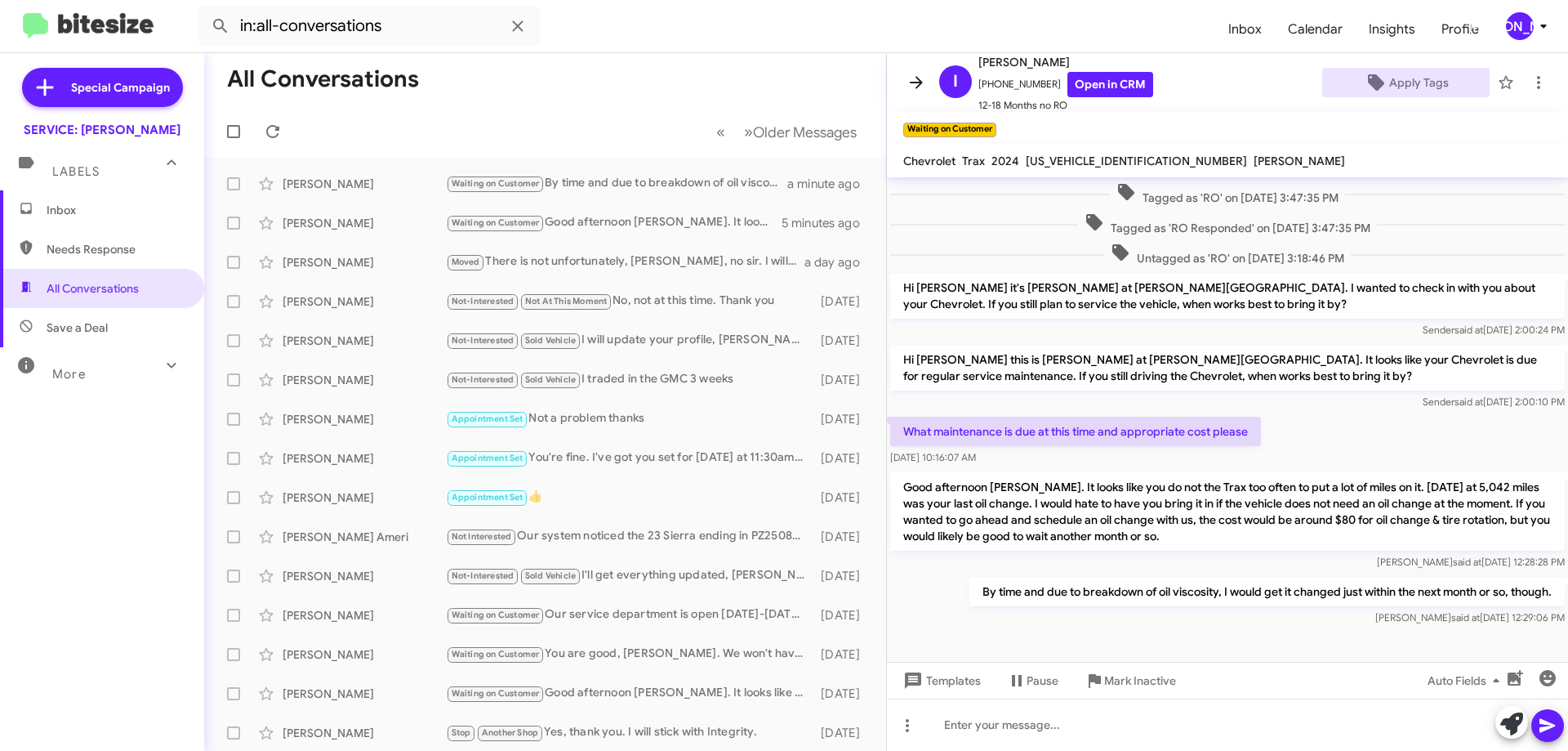
click at [906, 84] on span at bounding box center [916, 83] width 33 height 20
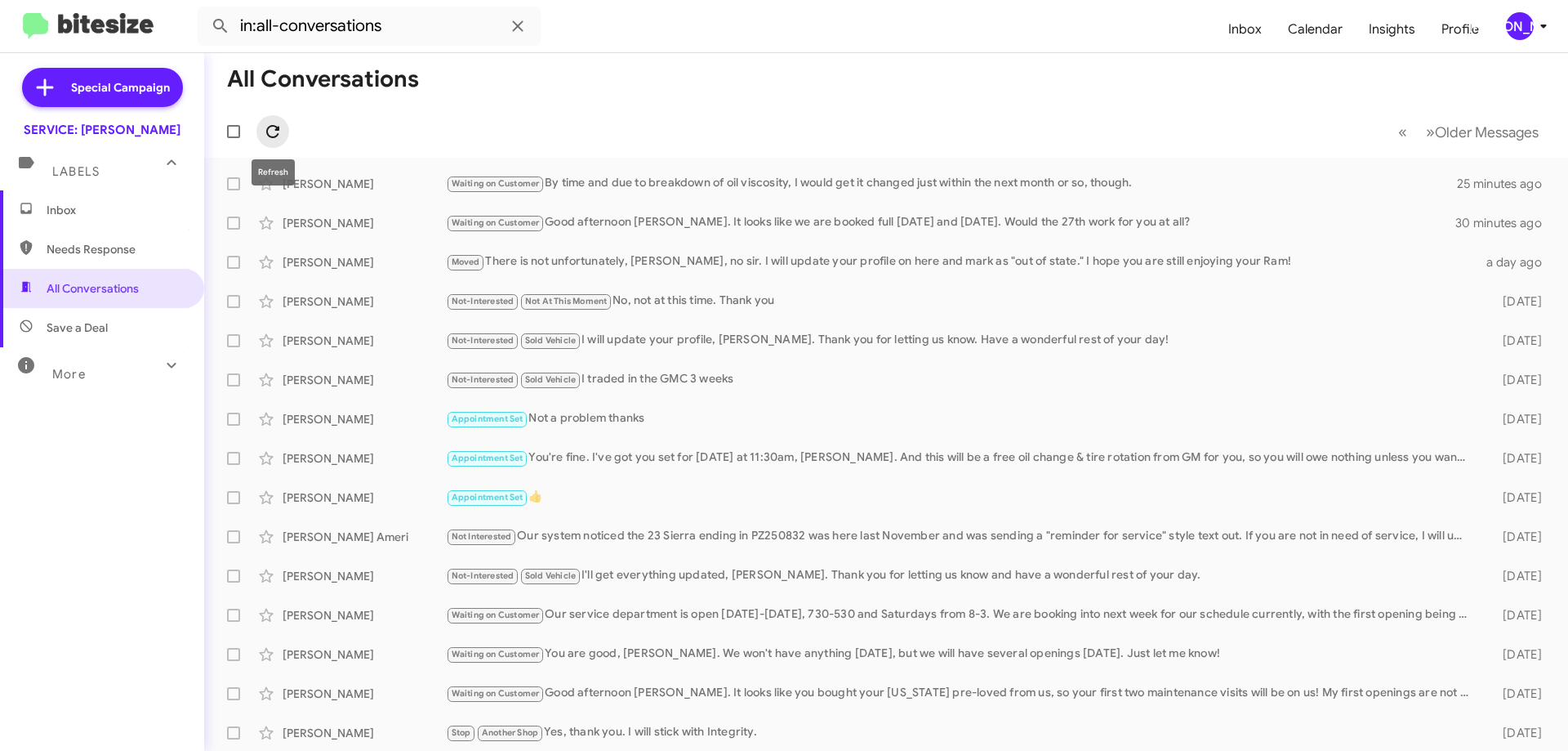
drag, startPoint x: 273, startPoint y: 124, endPoint x: 430, endPoint y: 746, distance: 641.5
click at [272, 124] on icon at bounding box center [273, 132] width 20 height 20
